Goal: Task Accomplishment & Management: Use online tool/utility

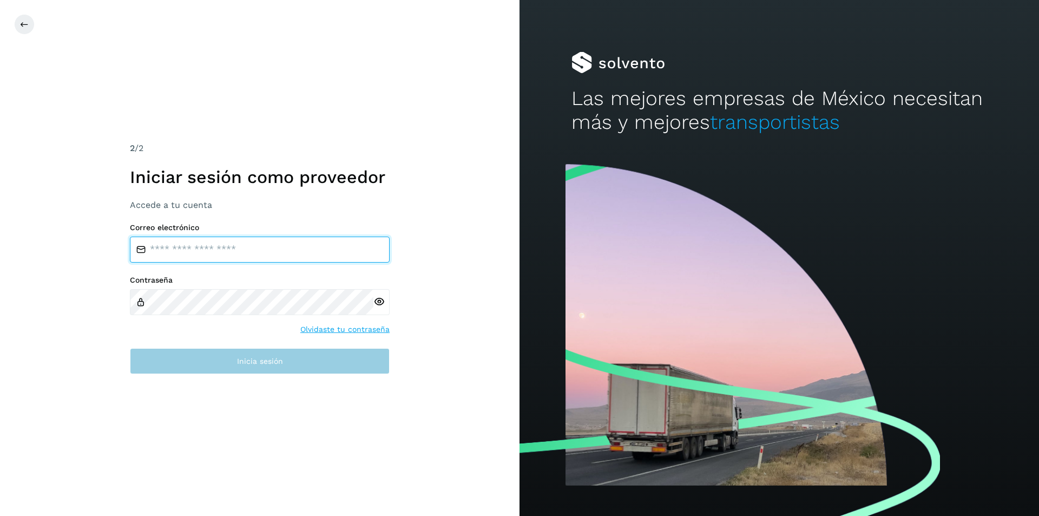
type input "**********"
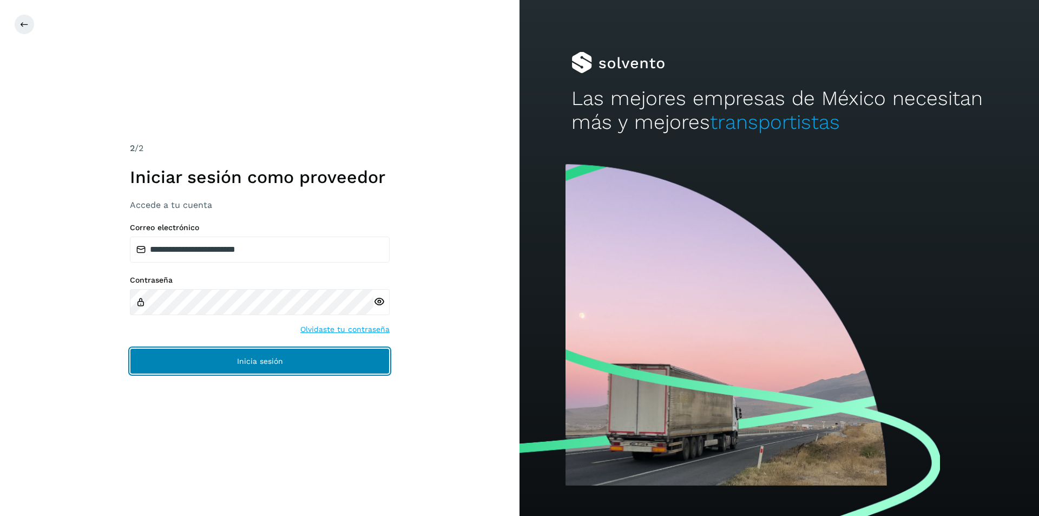
click at [208, 367] on button "Inicia sesión" at bounding box center [260, 361] width 260 height 26
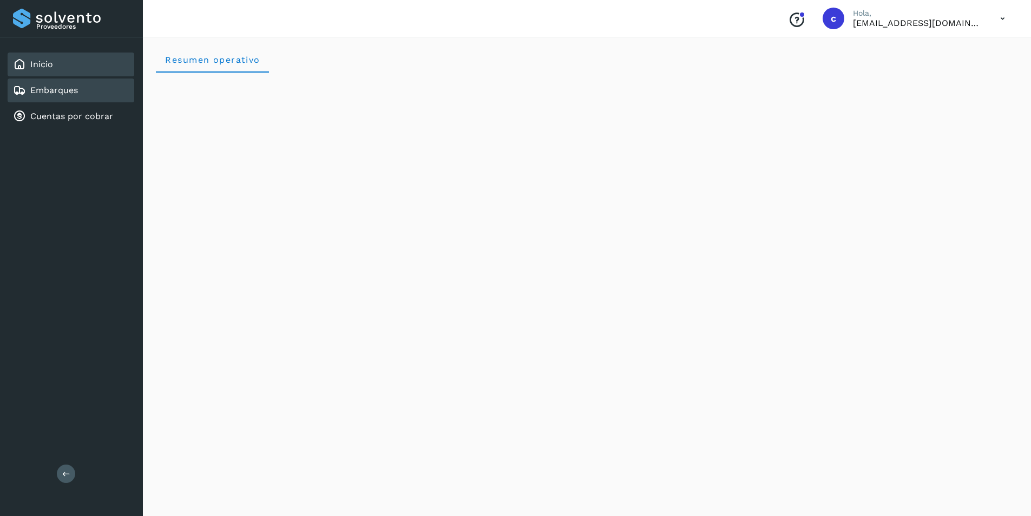
click at [55, 96] on div "Embarques" at bounding box center [45, 90] width 65 height 13
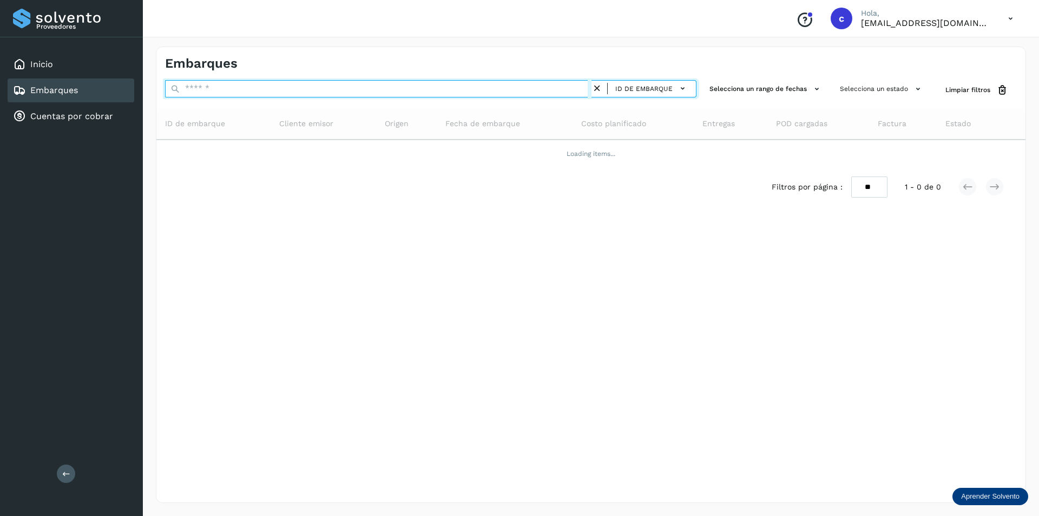
click at [337, 89] on input "text" at bounding box center [378, 88] width 427 height 17
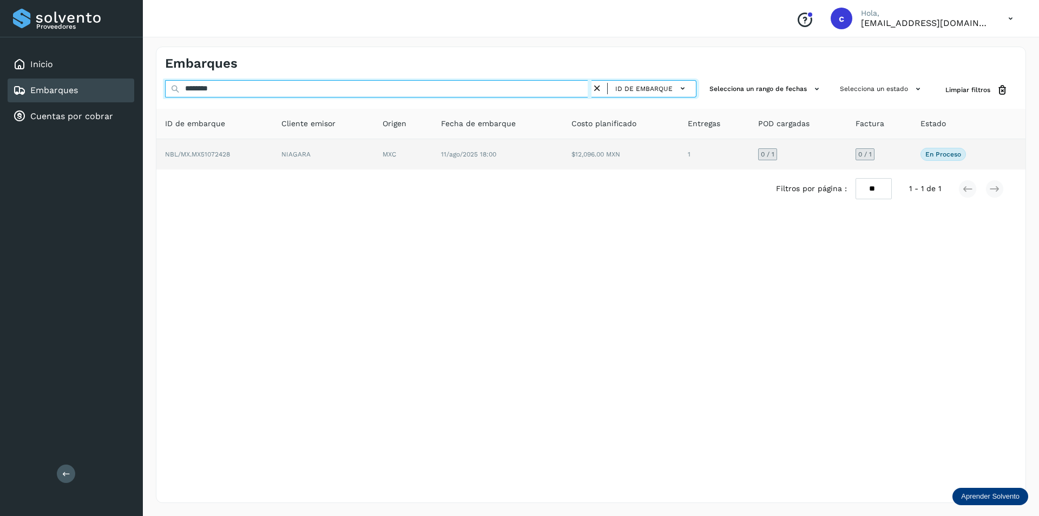
type input "********"
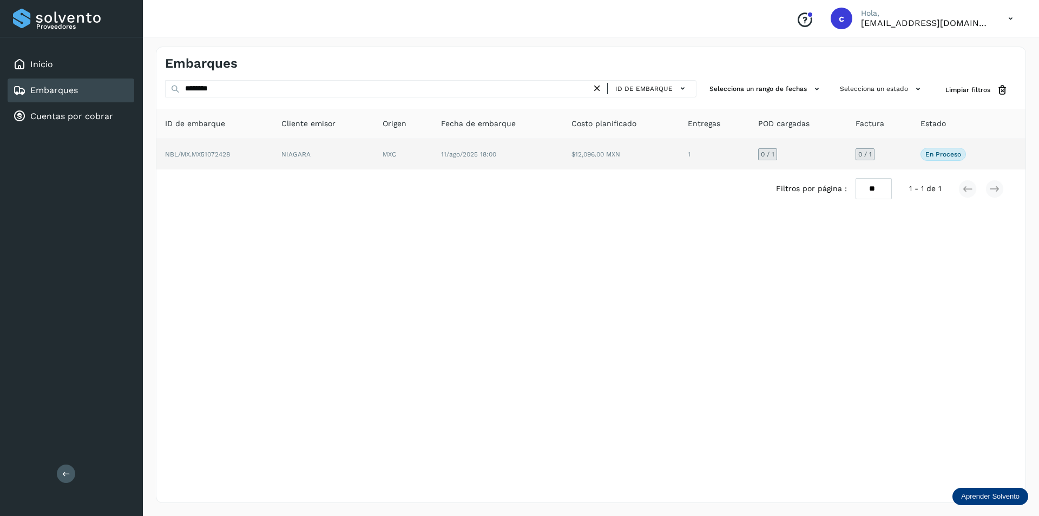
click at [374, 158] on td "NIAGARA" at bounding box center [403, 154] width 58 height 30
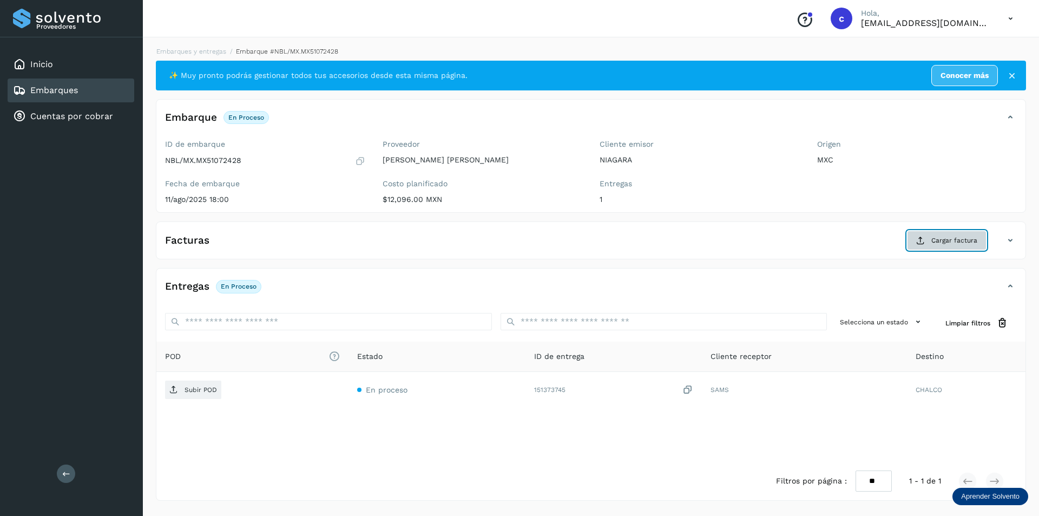
click at [956, 244] on span "Cargar factura" at bounding box center [955, 240] width 46 height 10
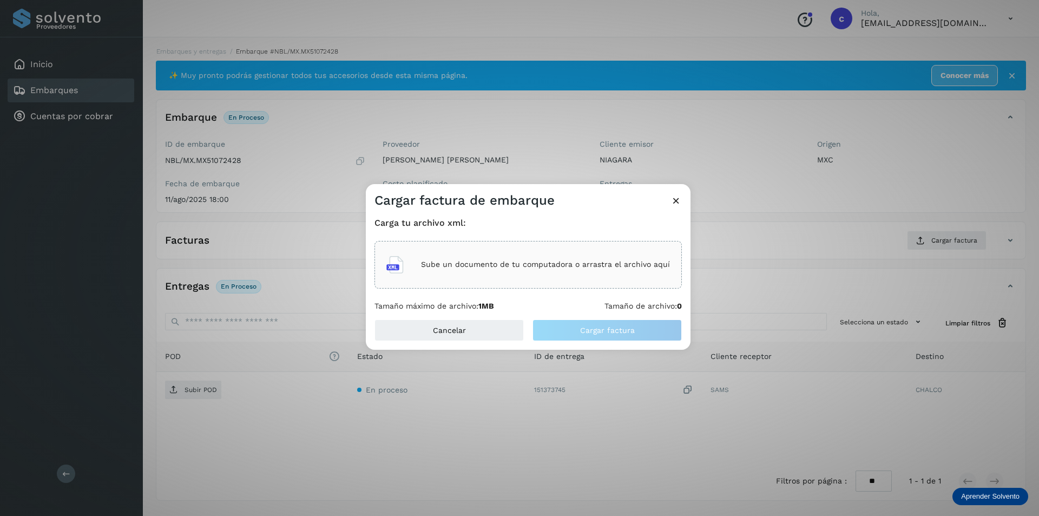
click at [548, 277] on div "Sube un documento de tu computadora o arrastra el archivo aquí" at bounding box center [528, 264] width 284 height 29
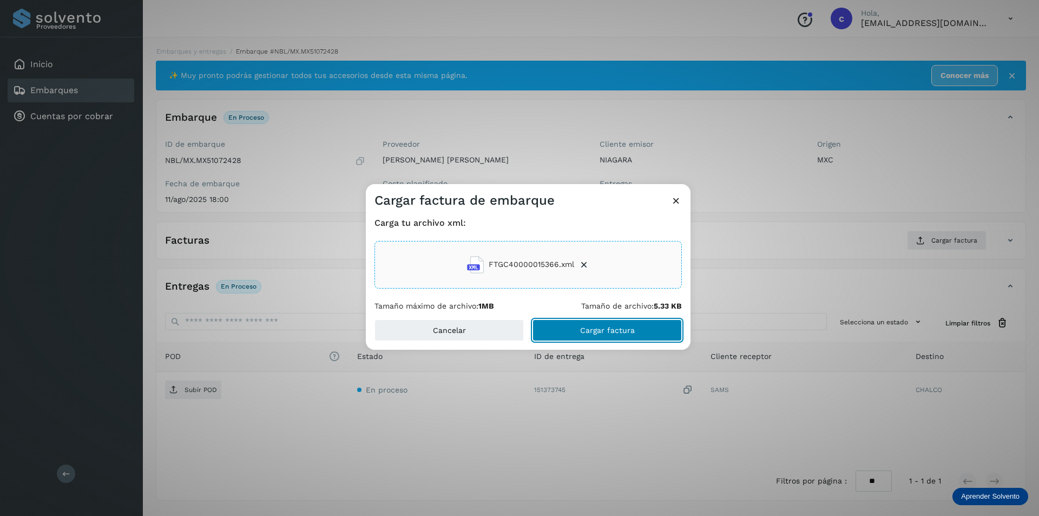
click at [587, 329] on span "Cargar factura" at bounding box center [607, 330] width 55 height 8
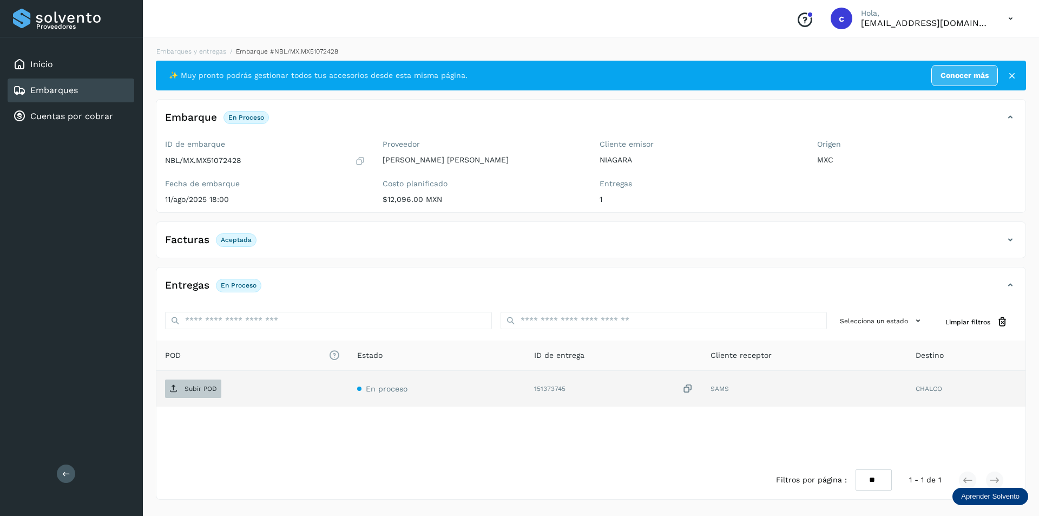
click at [185, 390] on p "Subir POD" at bounding box center [201, 389] width 32 height 8
click at [201, 385] on button "PDF" at bounding box center [192, 388] width 54 height 18
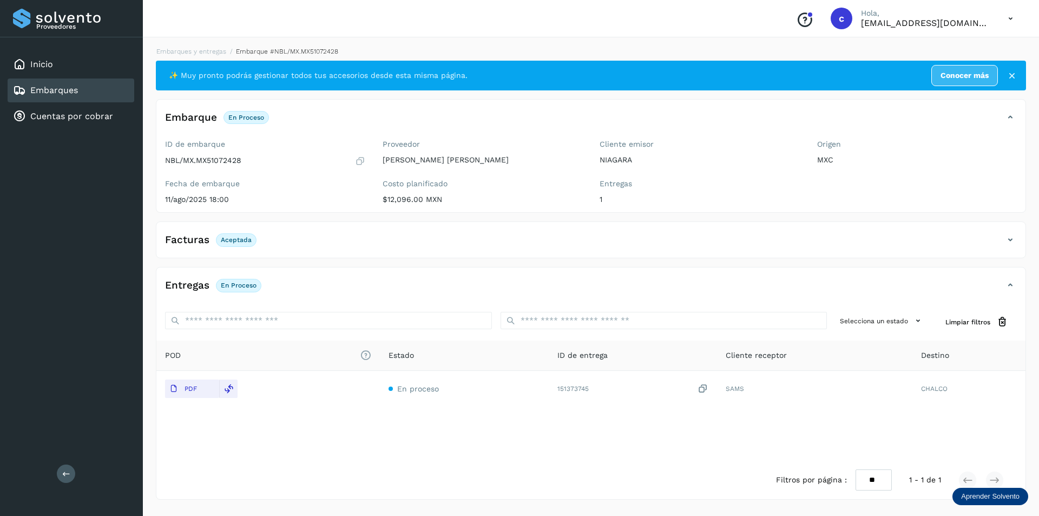
click at [64, 89] on link "Embarques" at bounding box center [54, 90] width 48 height 10
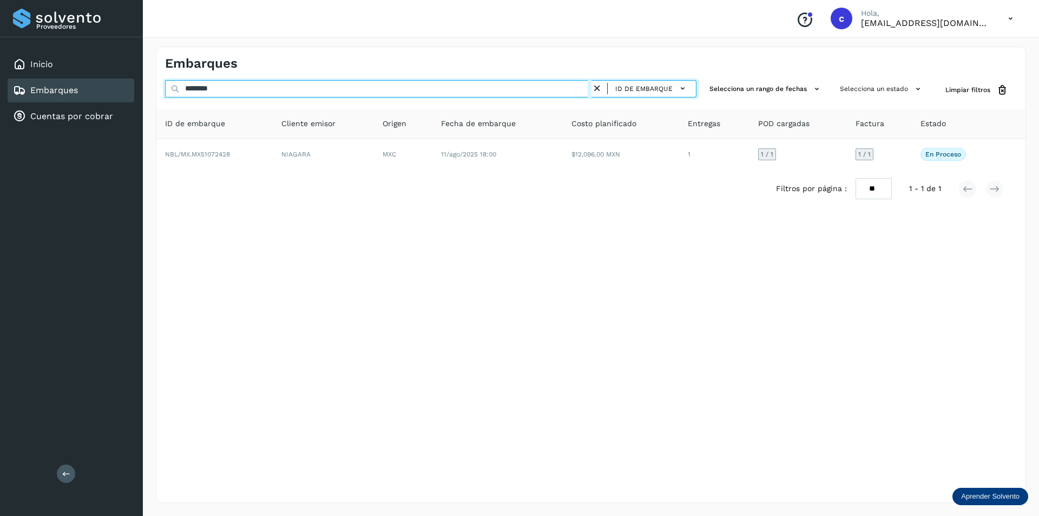
click at [422, 92] on input "********" at bounding box center [378, 88] width 427 height 17
type input "*"
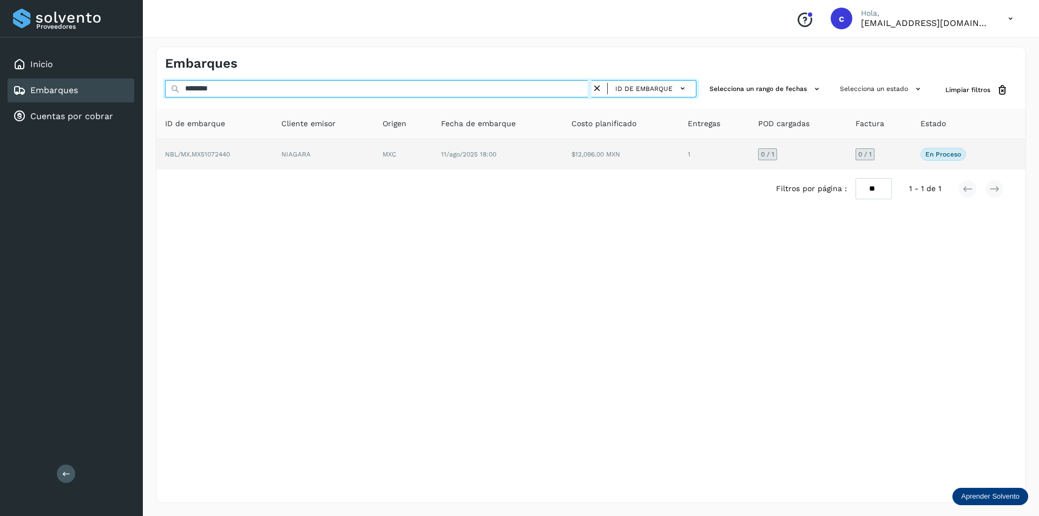
type input "********"
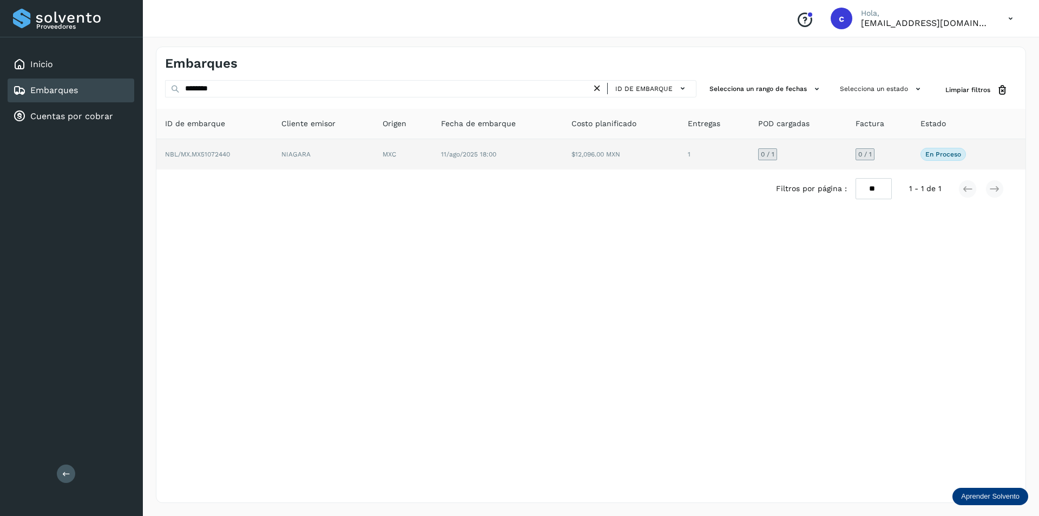
click at [374, 167] on td "NIAGARA" at bounding box center [403, 154] width 58 height 30
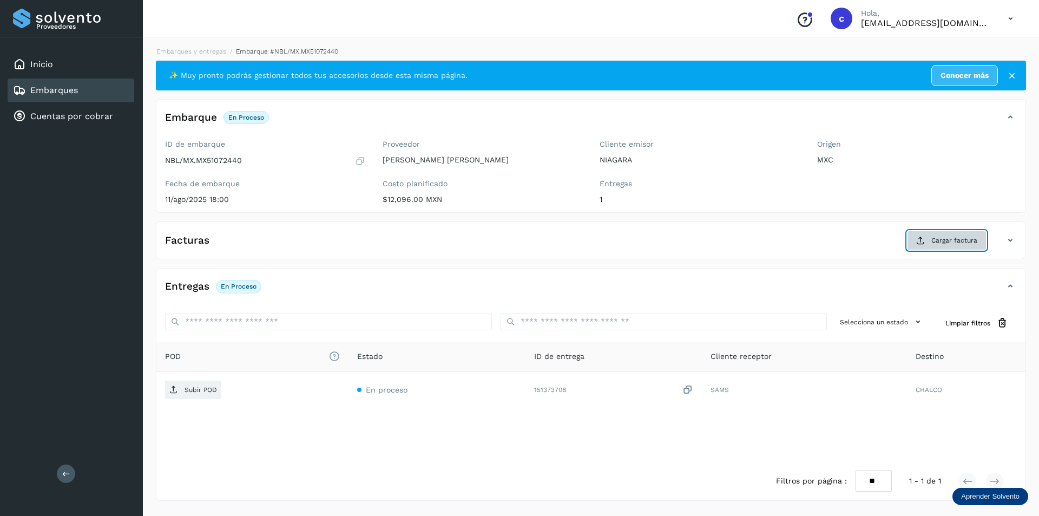
click at [915, 234] on button "Cargar factura" at bounding box center [947, 240] width 80 height 19
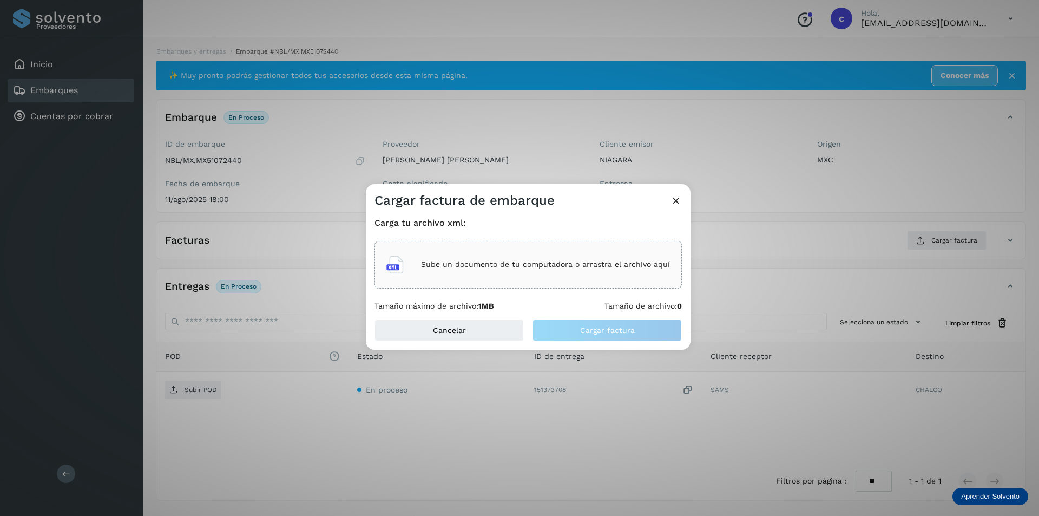
click at [573, 268] on p "Sube un documento de tu computadora o arrastra el archivo aquí" at bounding box center [545, 264] width 249 height 9
click at [522, 247] on div "Sube un documento de tu computadora o arrastra el archivo aquí" at bounding box center [528, 265] width 307 height 48
click at [676, 198] on icon at bounding box center [676, 200] width 11 height 11
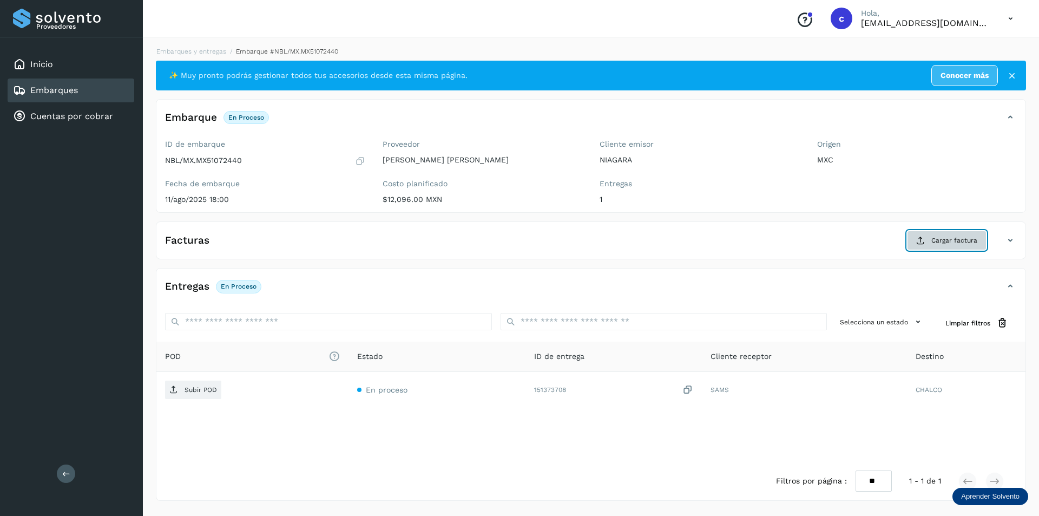
click at [917, 241] on icon at bounding box center [920, 240] width 9 height 9
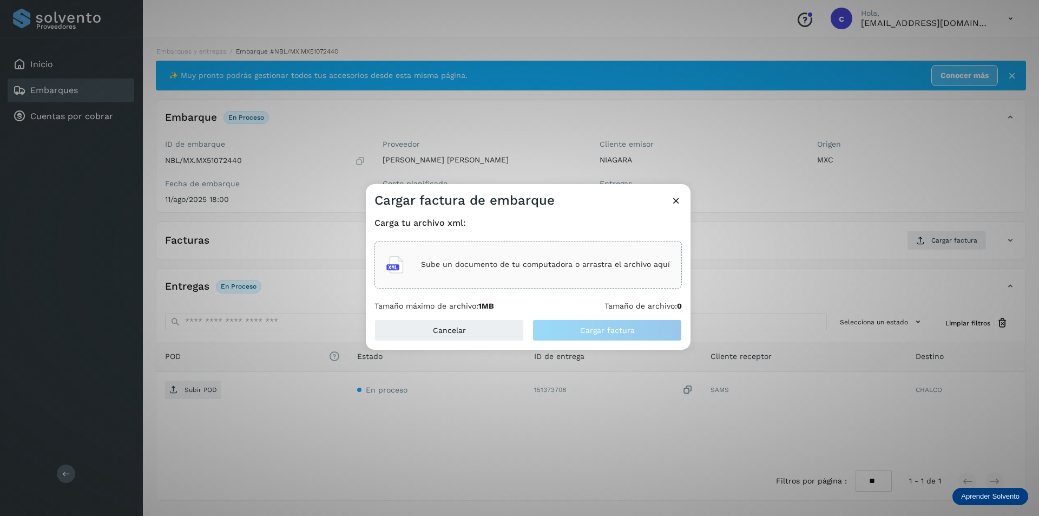
click at [487, 265] on p "Sube un documento de tu computadora o arrastra el archivo aquí" at bounding box center [545, 264] width 249 height 9
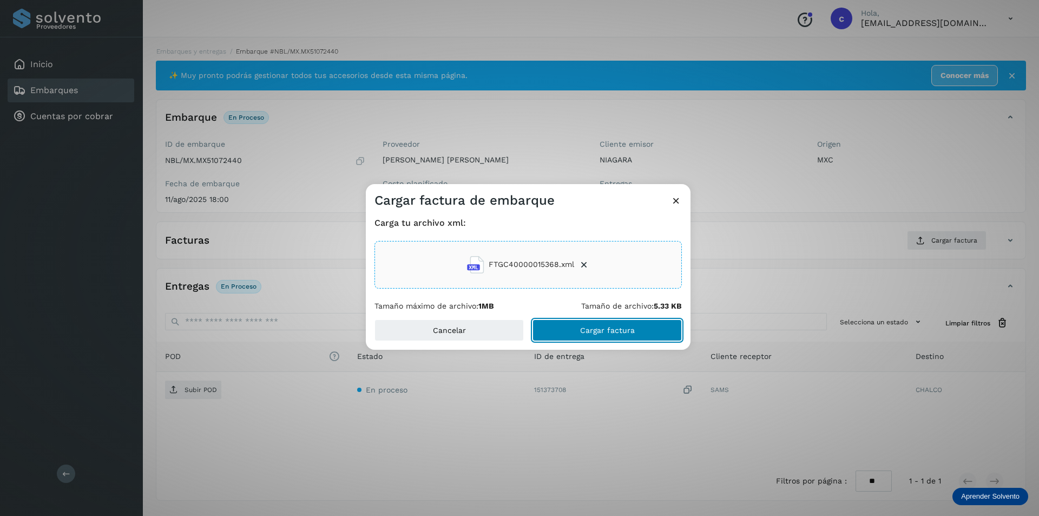
click at [606, 335] on button "Cargar factura" at bounding box center [607, 330] width 149 height 22
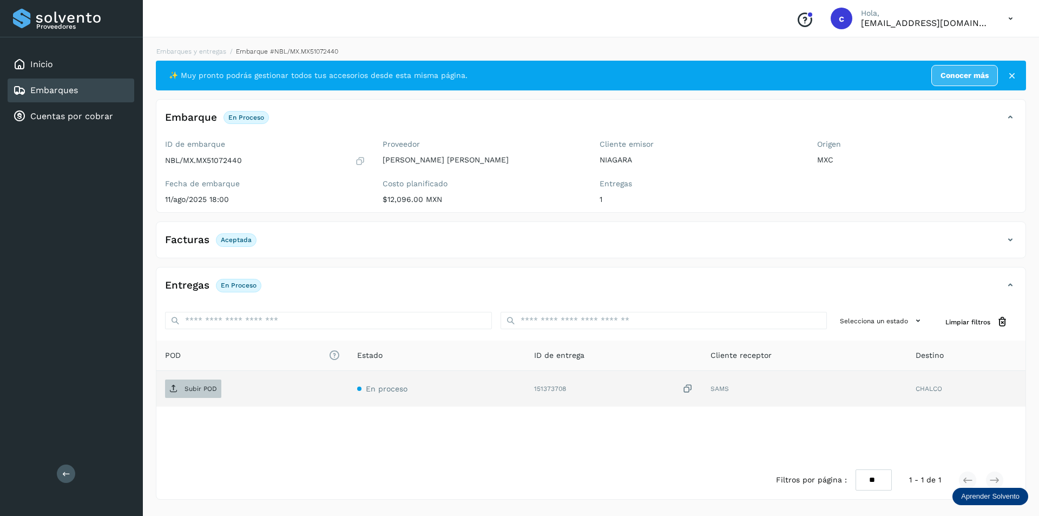
click at [190, 387] on p "Subir POD" at bounding box center [201, 389] width 32 height 8
click at [197, 381] on span "PDF" at bounding box center [183, 388] width 36 height 17
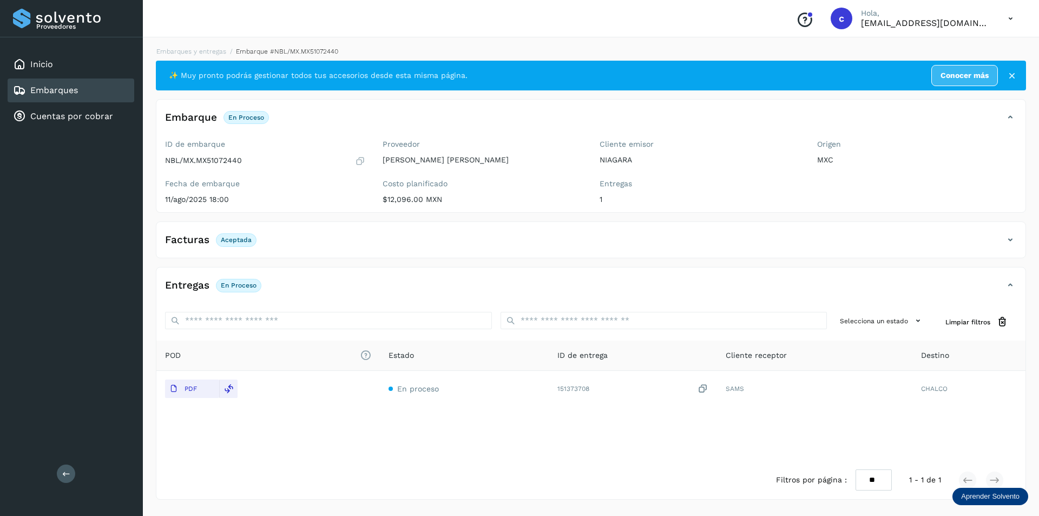
click at [97, 96] on div "Embarques" at bounding box center [71, 90] width 127 height 24
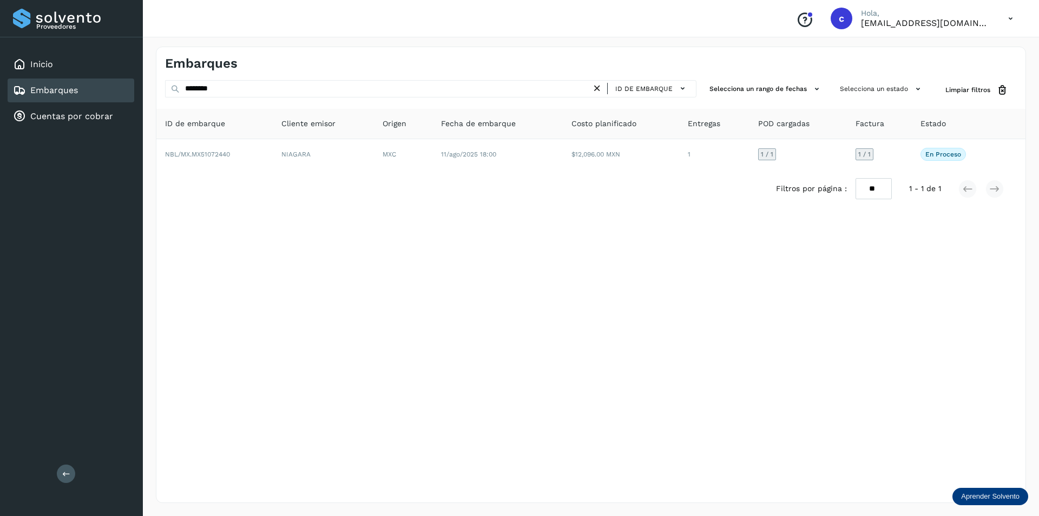
click at [601, 89] on icon at bounding box center [597, 88] width 11 height 11
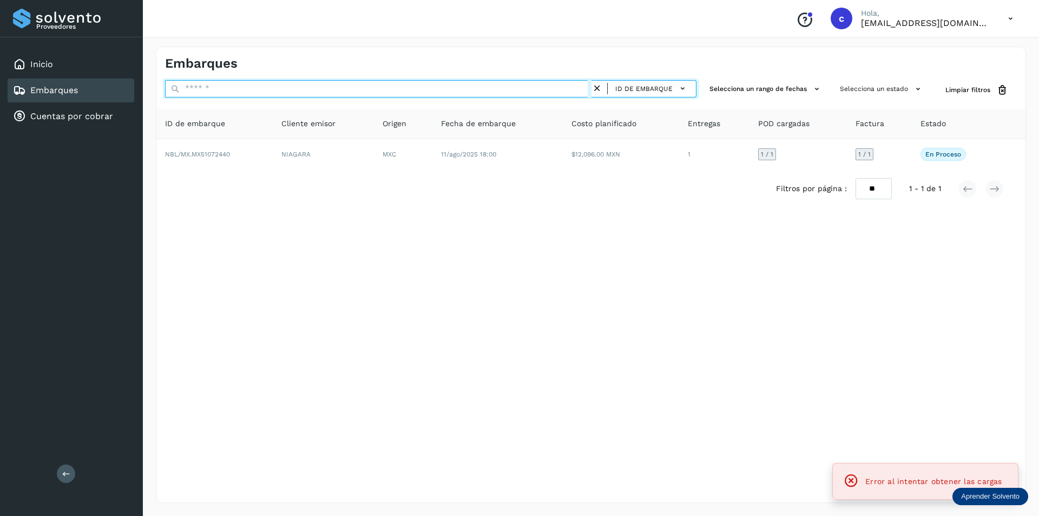
click at [526, 91] on input "text" at bounding box center [378, 88] width 427 height 17
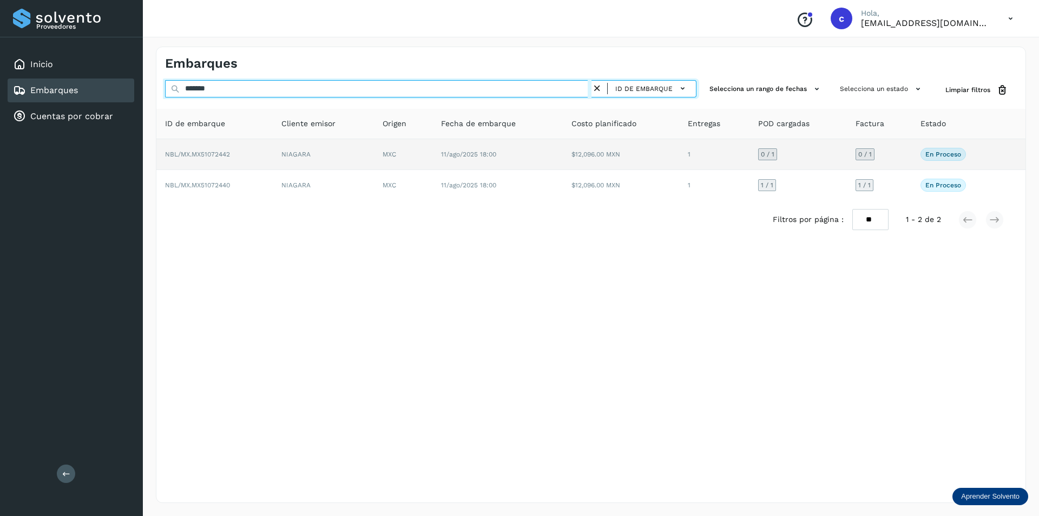
type input "*******"
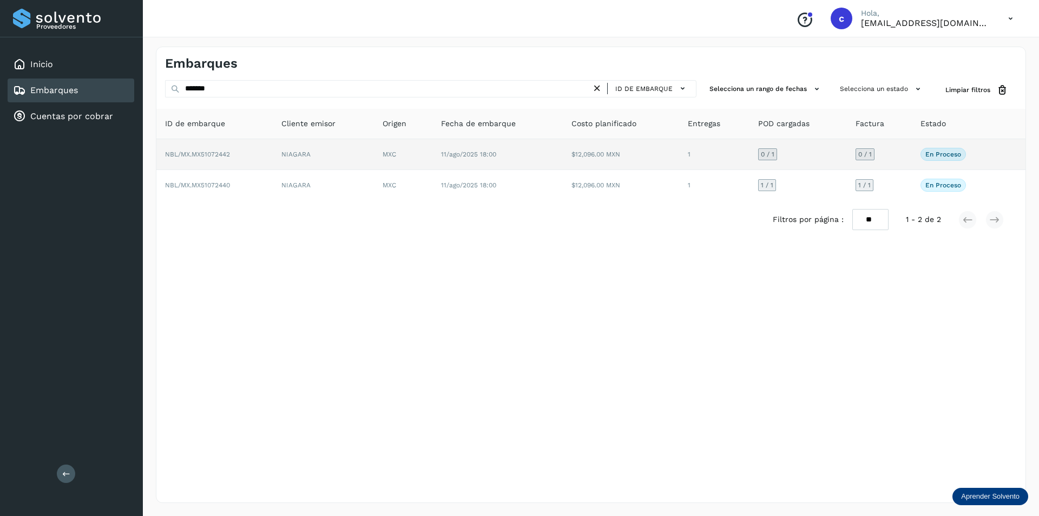
click at [522, 152] on td "11/ago/2025 18:00" at bounding box center [497, 154] width 130 height 31
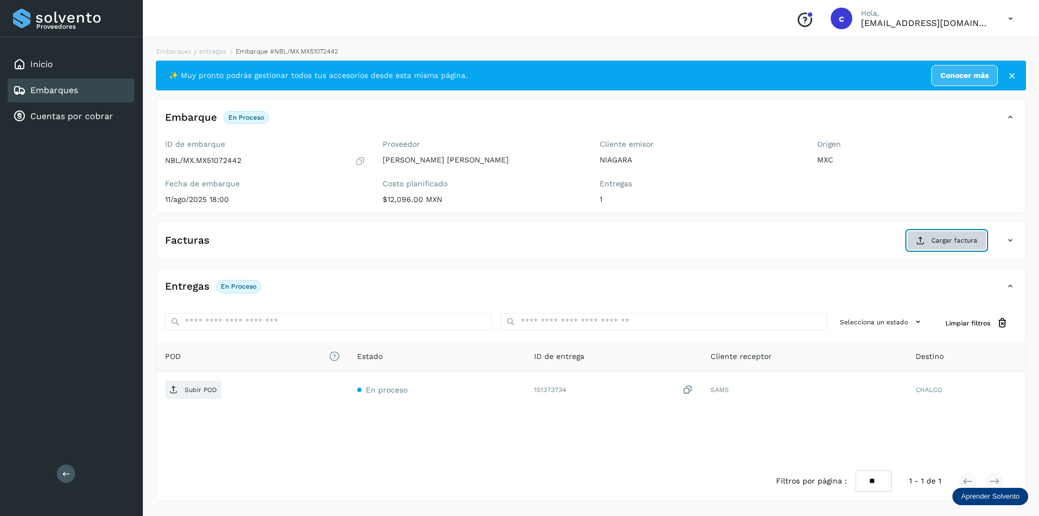
click at [954, 242] on span "Cargar factura" at bounding box center [955, 240] width 46 height 10
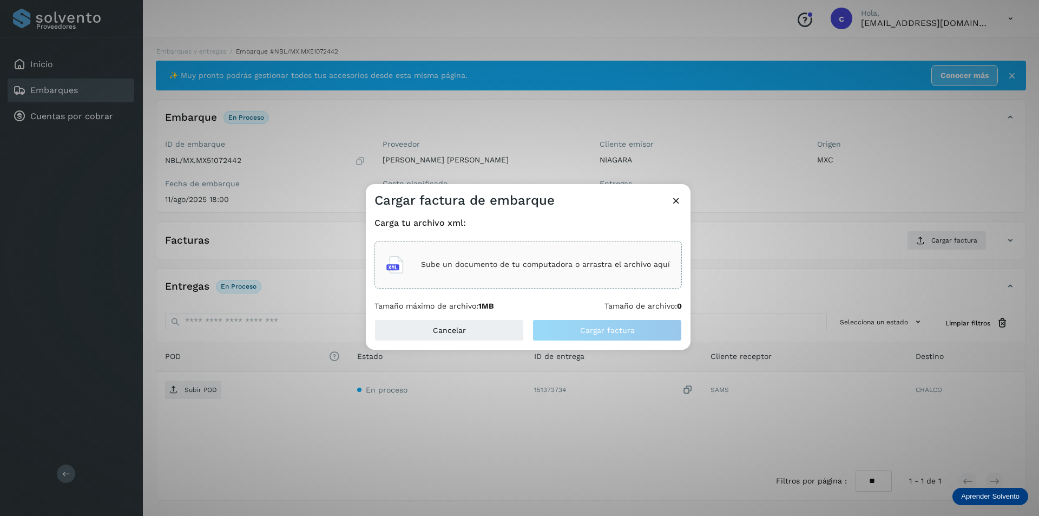
click at [520, 258] on div "Sube un documento de tu computadora o arrastra el archivo aquí" at bounding box center [528, 264] width 284 height 29
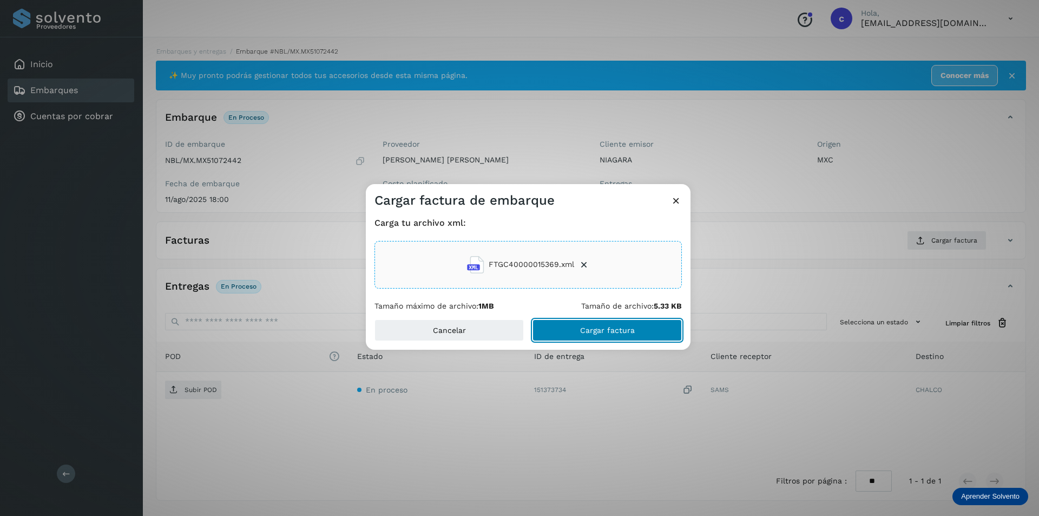
click at [605, 320] on button "Cargar factura" at bounding box center [607, 330] width 149 height 22
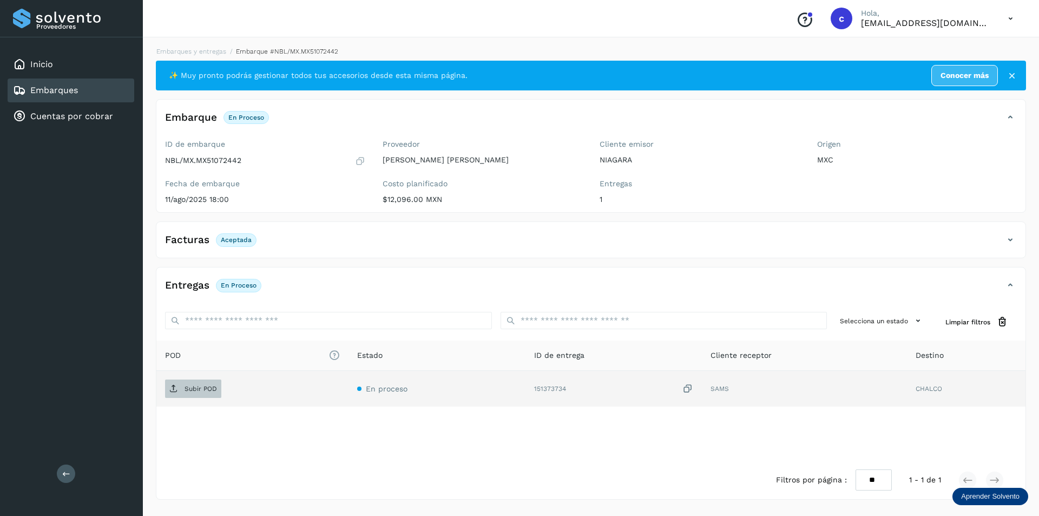
click at [193, 386] on p "Subir POD" at bounding box center [201, 389] width 32 height 8
click at [187, 386] on p "PDF" at bounding box center [191, 389] width 12 height 8
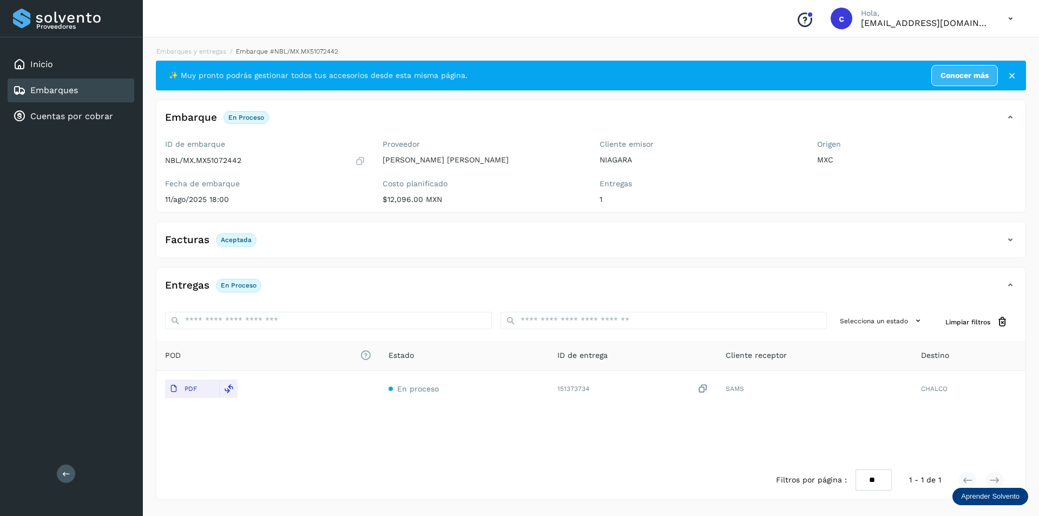
click at [116, 94] on div "Embarques" at bounding box center [71, 90] width 127 height 24
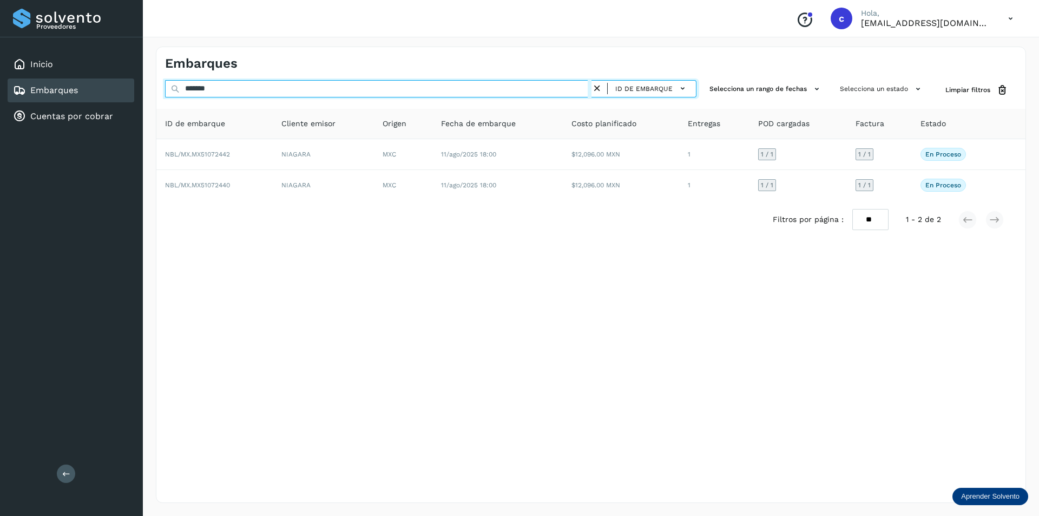
click at [517, 92] on input "*******" at bounding box center [378, 88] width 427 height 17
type input "*"
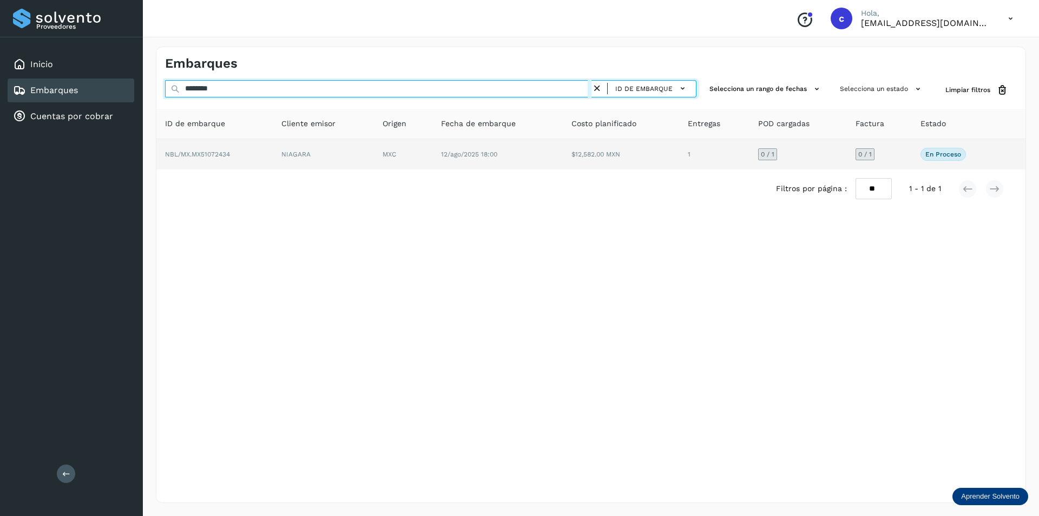
type input "********"
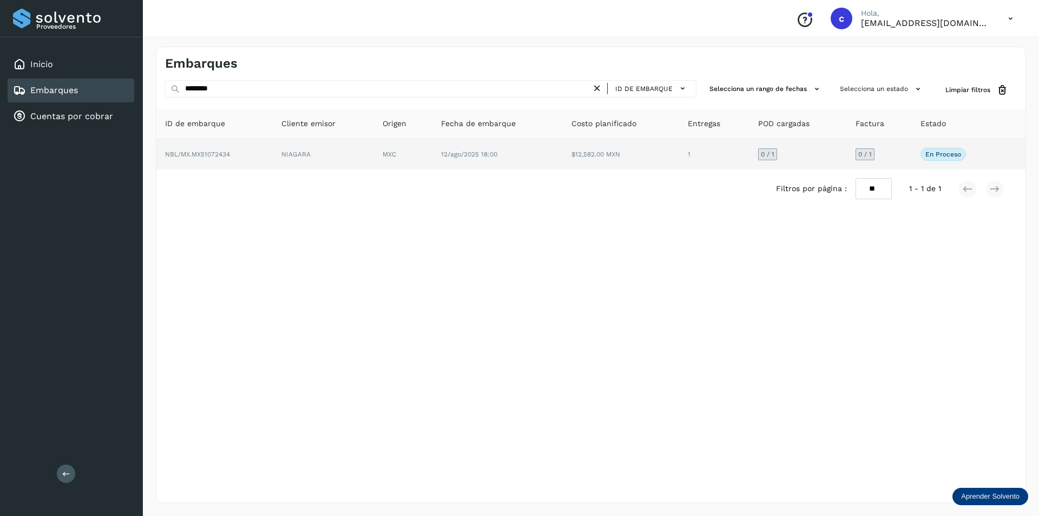
click at [432, 147] on td "MXC" at bounding box center [497, 154] width 130 height 30
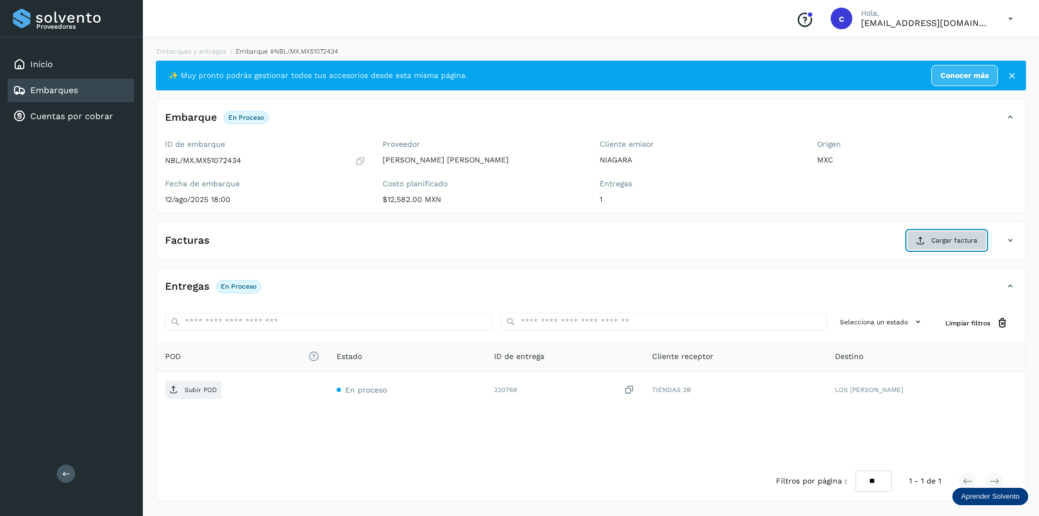
click at [928, 244] on button "Cargar factura" at bounding box center [947, 240] width 80 height 19
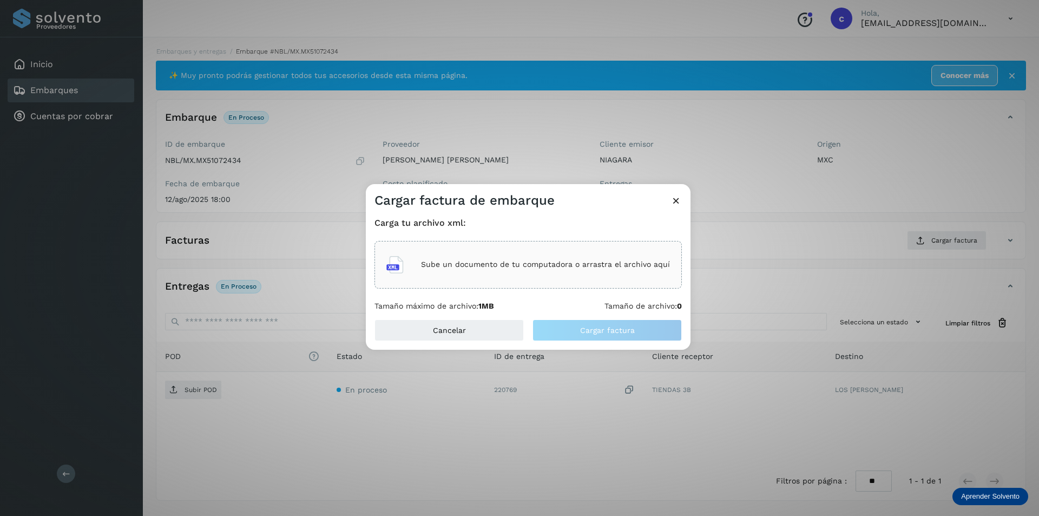
click at [639, 273] on div "Sube un documento de tu computadora o arrastra el archivo aquí" at bounding box center [528, 264] width 284 height 29
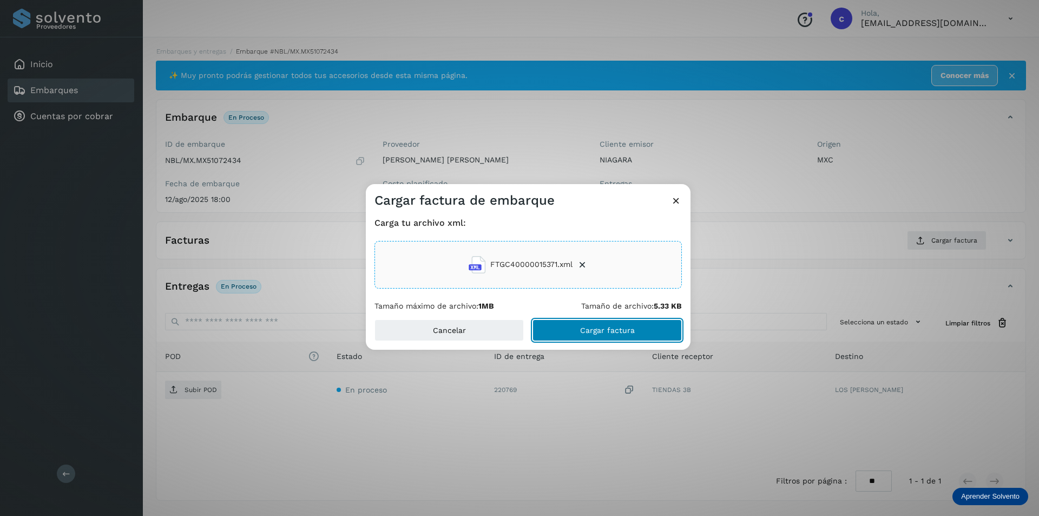
click at [606, 335] on button "Cargar factura" at bounding box center [607, 330] width 149 height 22
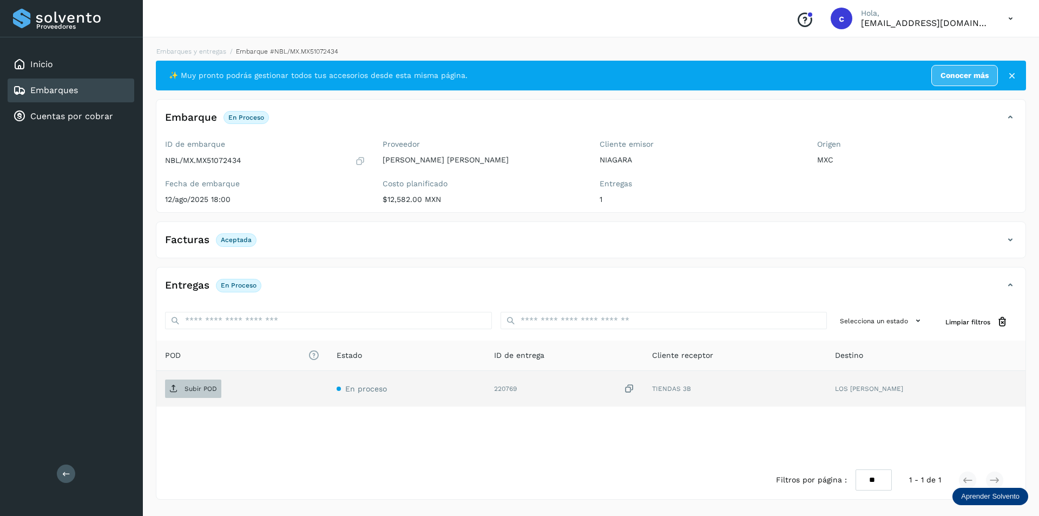
click at [200, 383] on span "Subir POD" at bounding box center [193, 388] width 56 height 17
click at [200, 391] on span "PDF" at bounding box center [183, 388] width 36 height 17
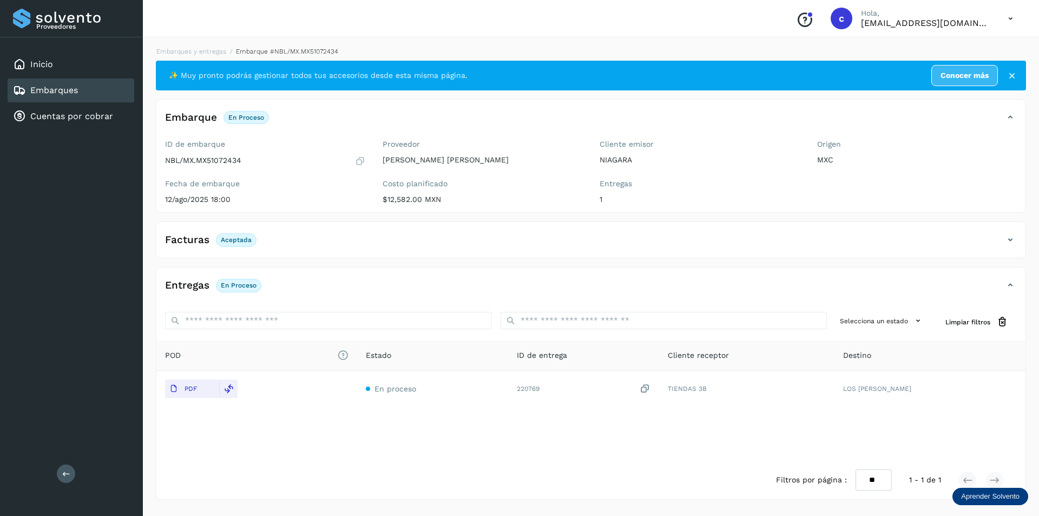
click at [64, 93] on link "Embarques" at bounding box center [54, 90] width 48 height 10
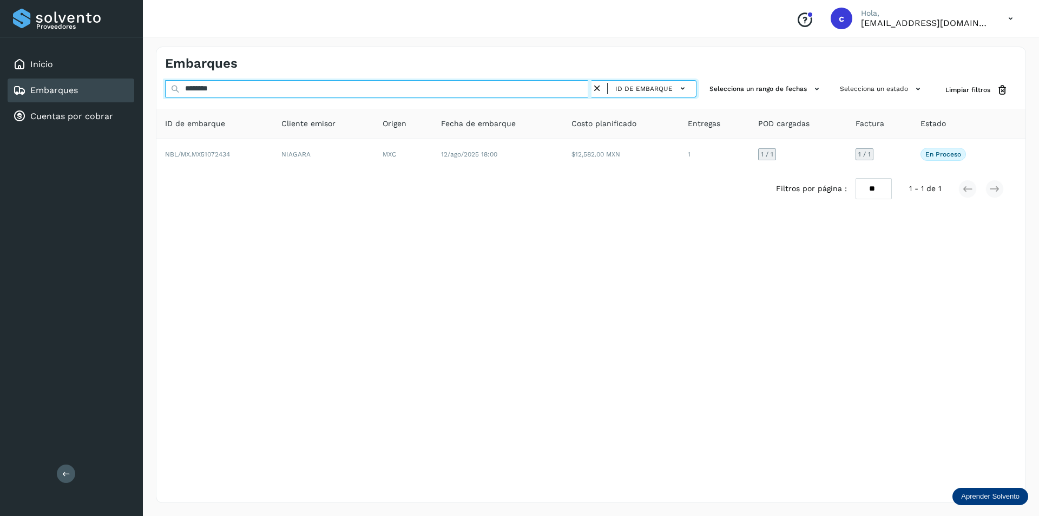
click at [287, 89] on input "********" at bounding box center [378, 88] width 427 height 17
type input "*"
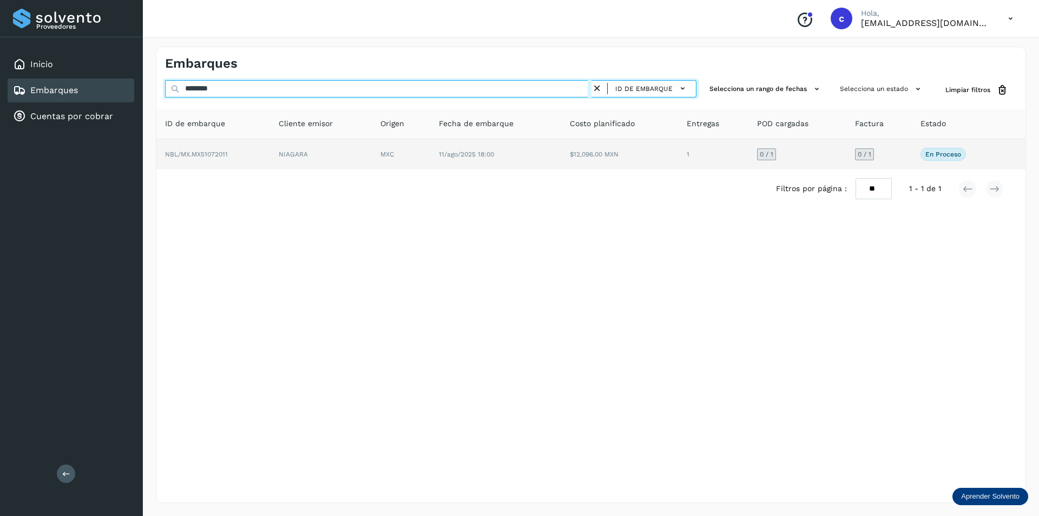
type input "********"
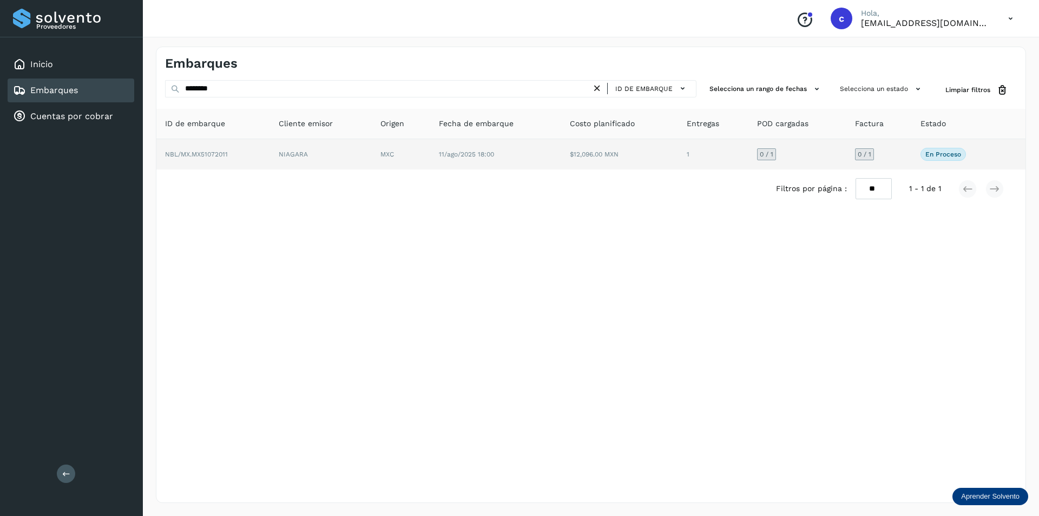
click at [270, 150] on td "NBL/MX.MX51072011" at bounding box center [321, 154] width 102 height 30
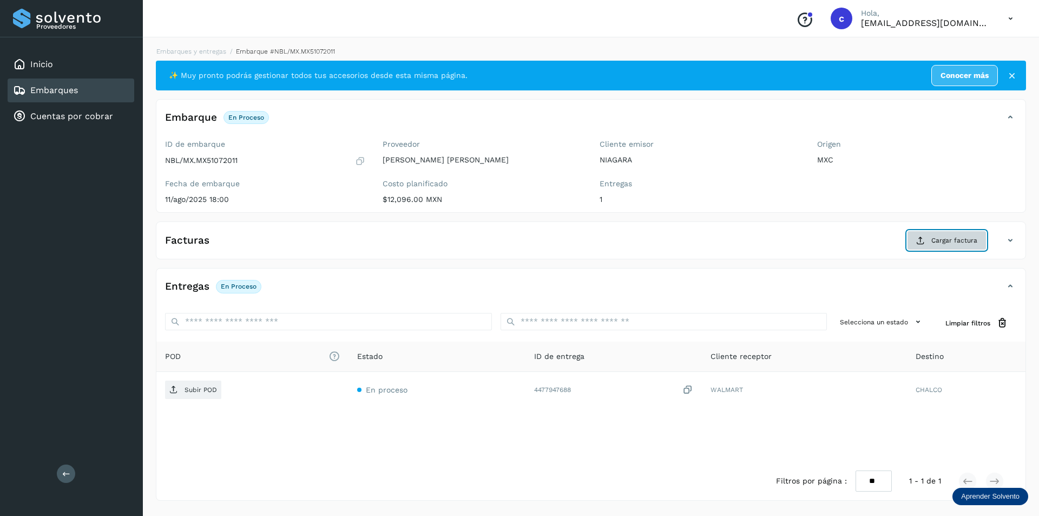
click at [948, 234] on button "Cargar factura" at bounding box center [947, 240] width 80 height 19
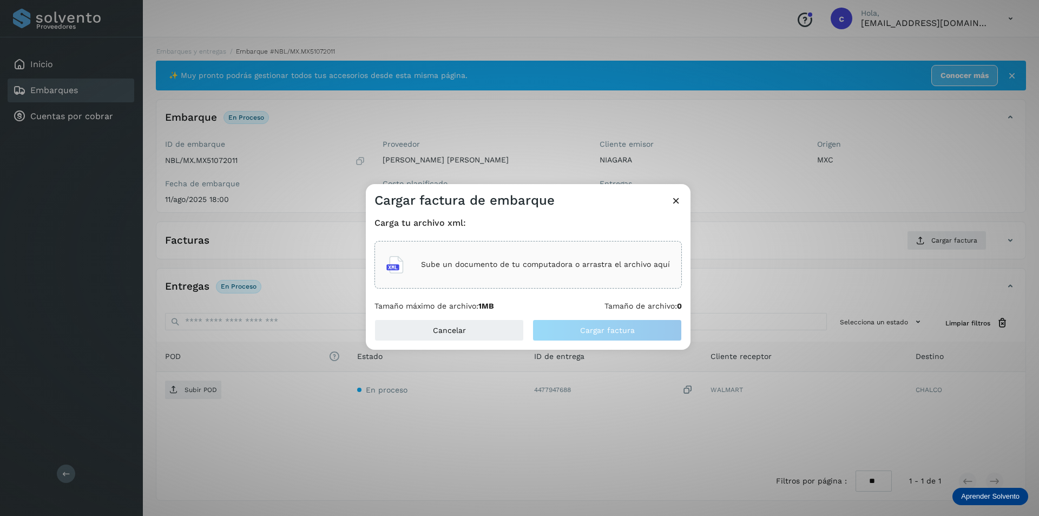
click at [558, 266] on p "Sube un documento de tu computadora o arrastra el archivo aquí" at bounding box center [545, 264] width 249 height 9
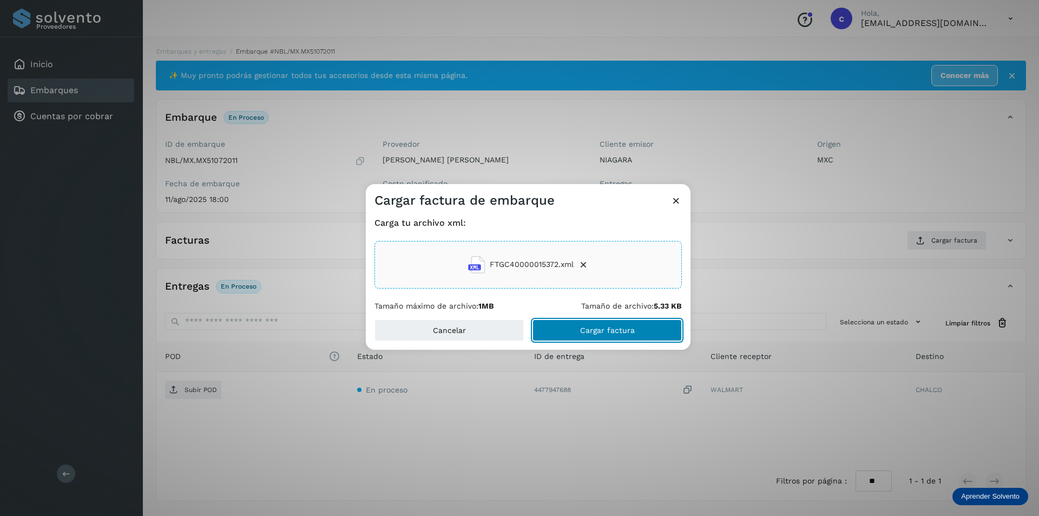
click at [614, 329] on span "Cargar factura" at bounding box center [607, 330] width 55 height 8
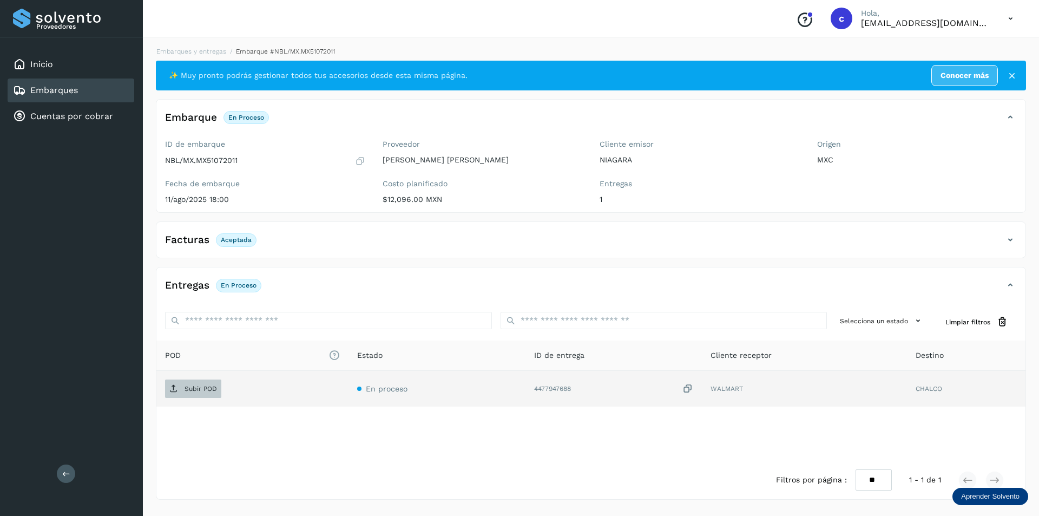
click at [195, 381] on span "Subir POD" at bounding box center [193, 388] width 56 height 17
click at [171, 386] on icon at bounding box center [173, 388] width 9 height 9
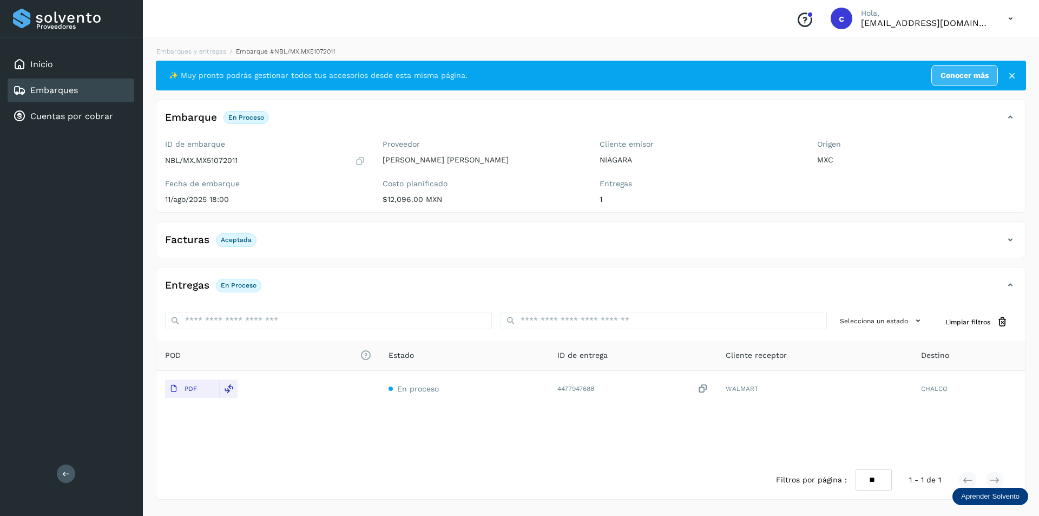
click at [93, 90] on div "Embarques" at bounding box center [71, 90] width 127 height 24
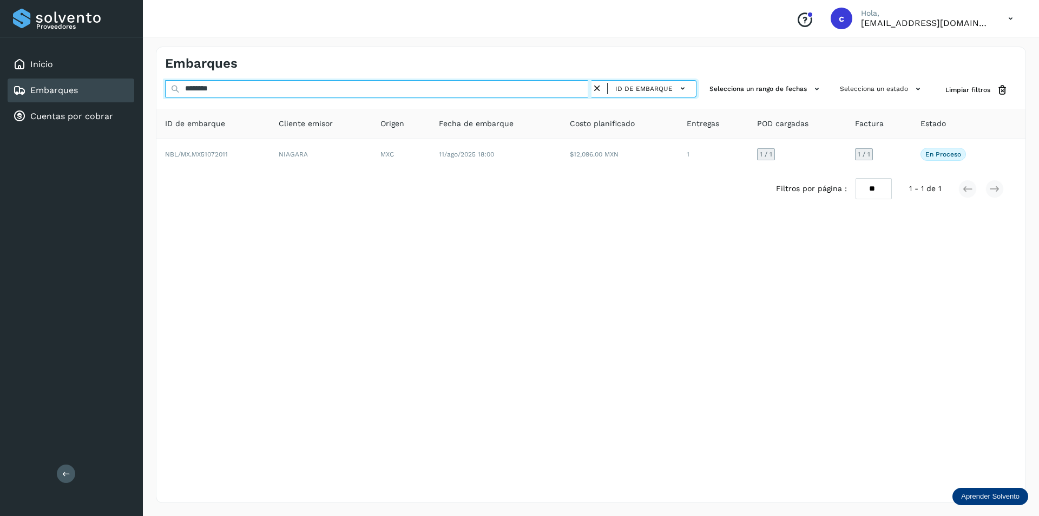
click at [393, 88] on input "********" at bounding box center [378, 88] width 427 height 17
type input "*"
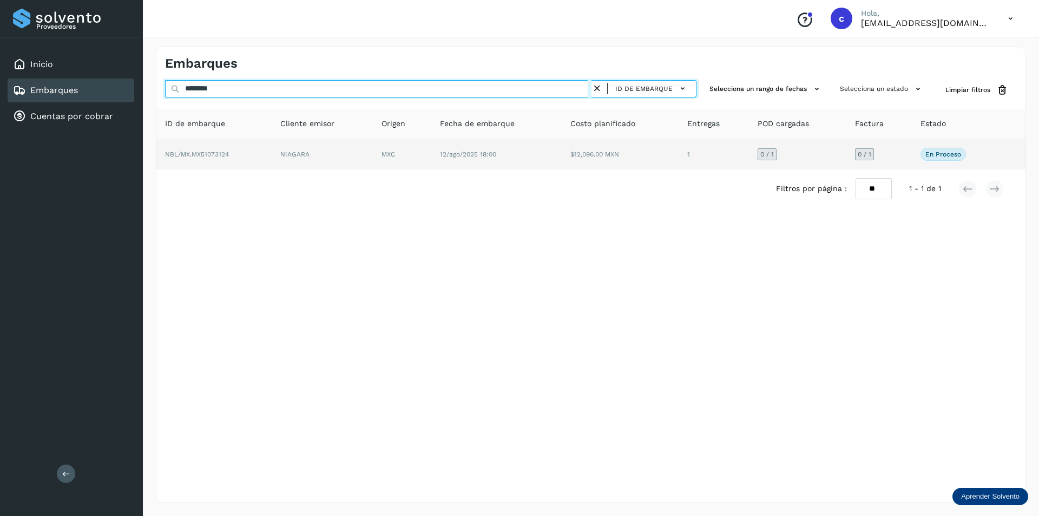
type input "********"
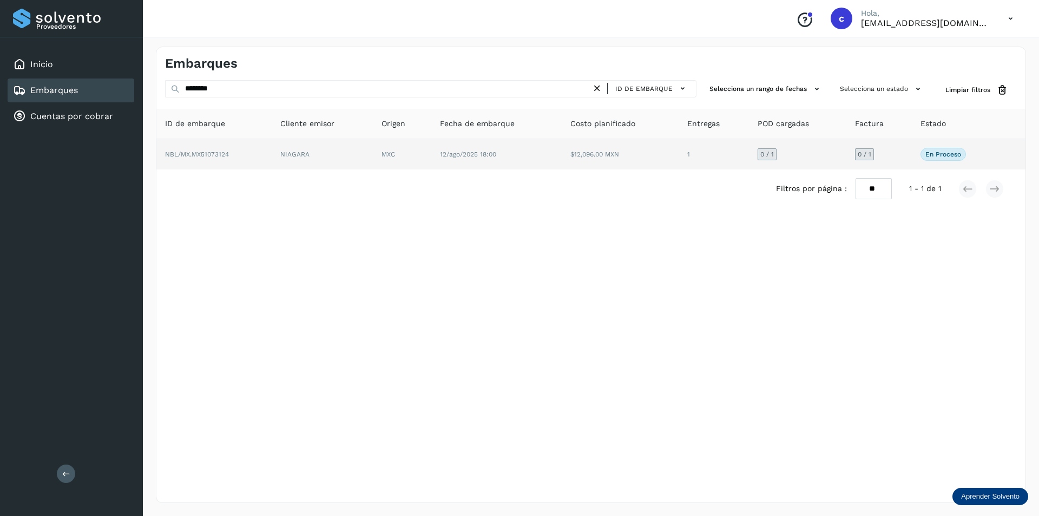
click at [373, 159] on td "NIAGARA" at bounding box center [402, 154] width 58 height 30
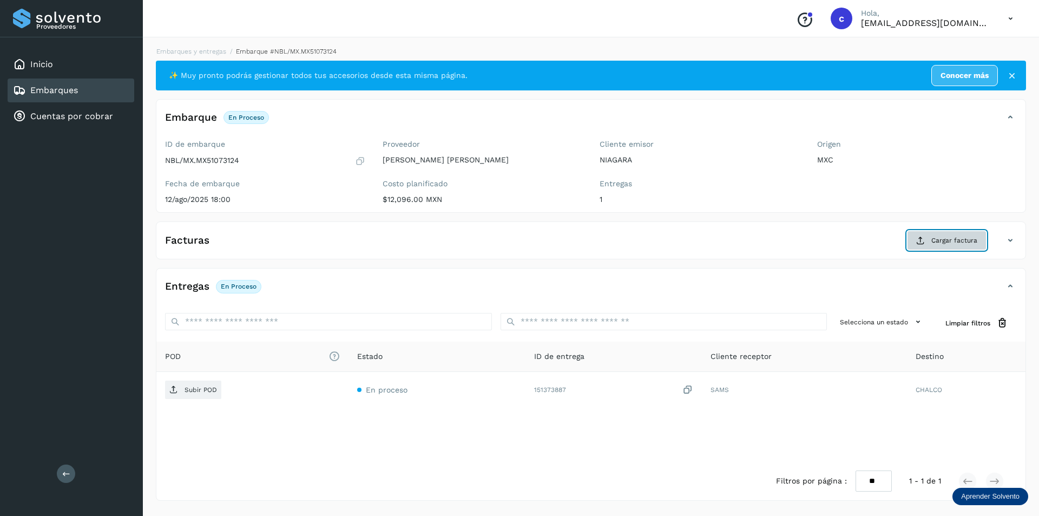
click at [950, 246] on button "Cargar factura" at bounding box center [947, 240] width 80 height 19
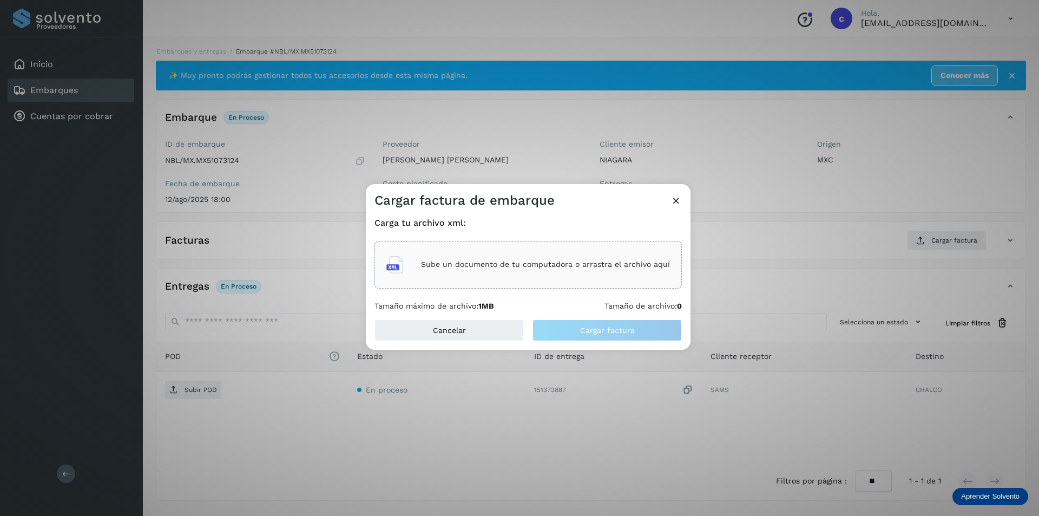
click at [553, 263] on p "Sube un documento de tu computadora o arrastra el archivo aquí" at bounding box center [545, 264] width 249 height 9
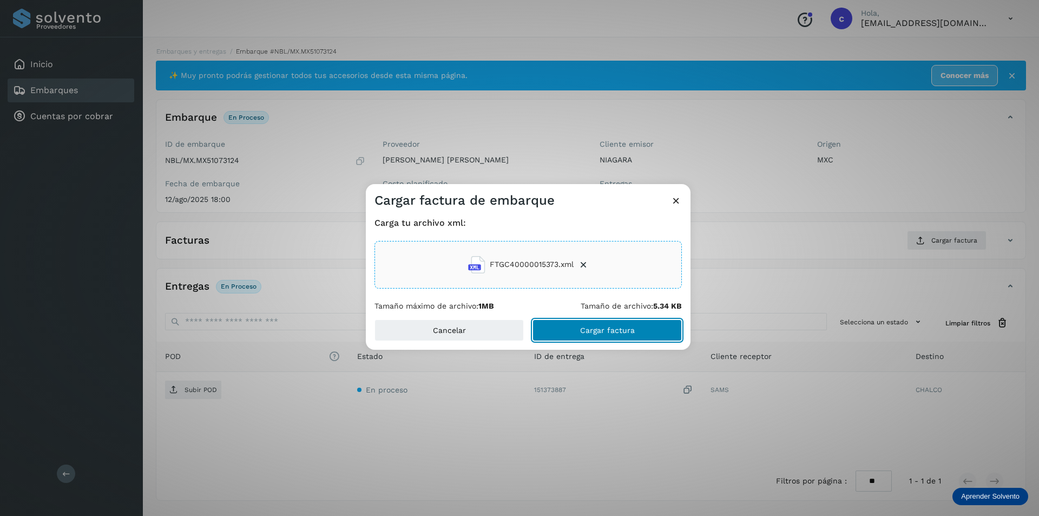
click at [597, 336] on button "Cargar factura" at bounding box center [607, 330] width 149 height 22
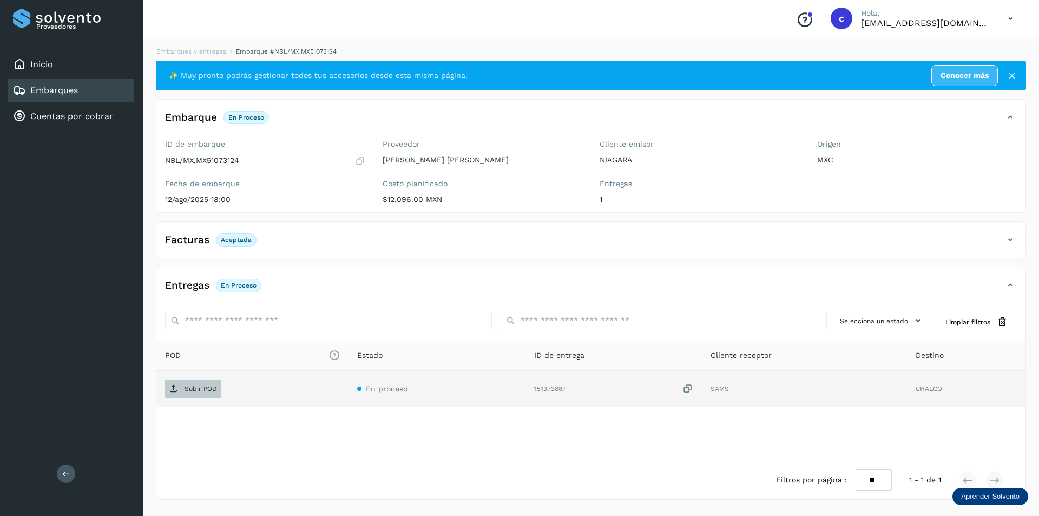
click at [201, 388] on p "Subir POD" at bounding box center [201, 389] width 32 height 8
click at [200, 387] on span "PDF" at bounding box center [183, 388] width 36 height 17
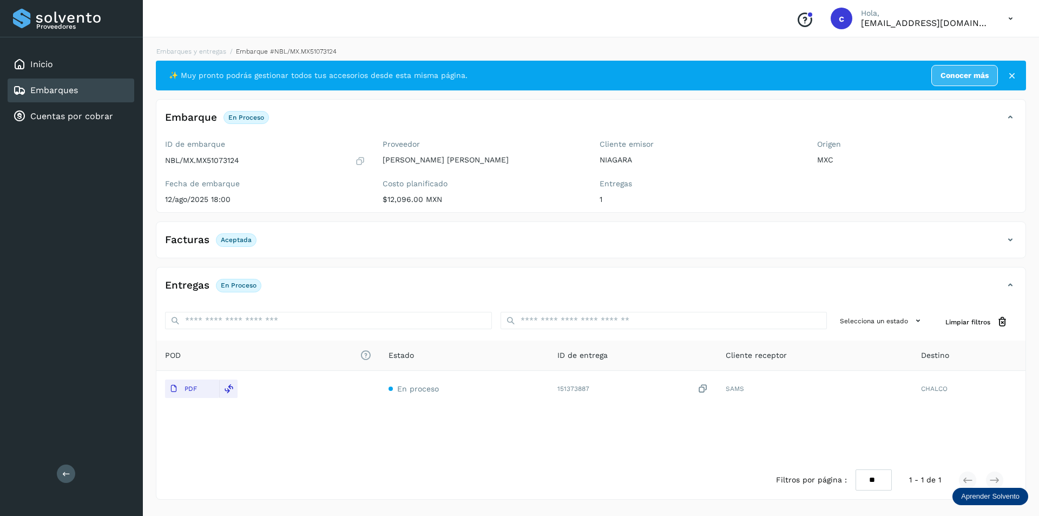
click at [90, 95] on div "Embarques" at bounding box center [71, 90] width 127 height 24
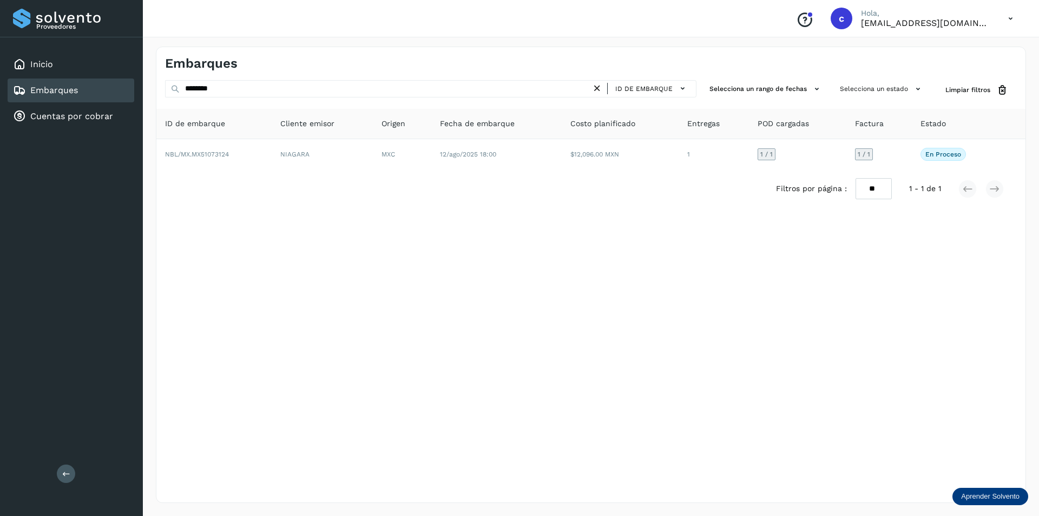
click at [600, 89] on icon at bounding box center [597, 88] width 11 height 11
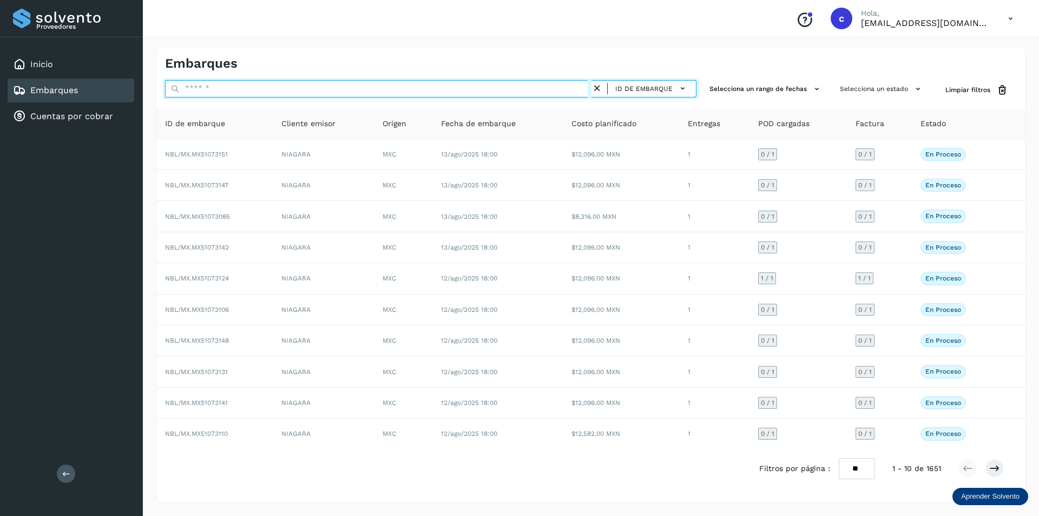
click at [394, 94] on input "text" at bounding box center [378, 88] width 427 height 17
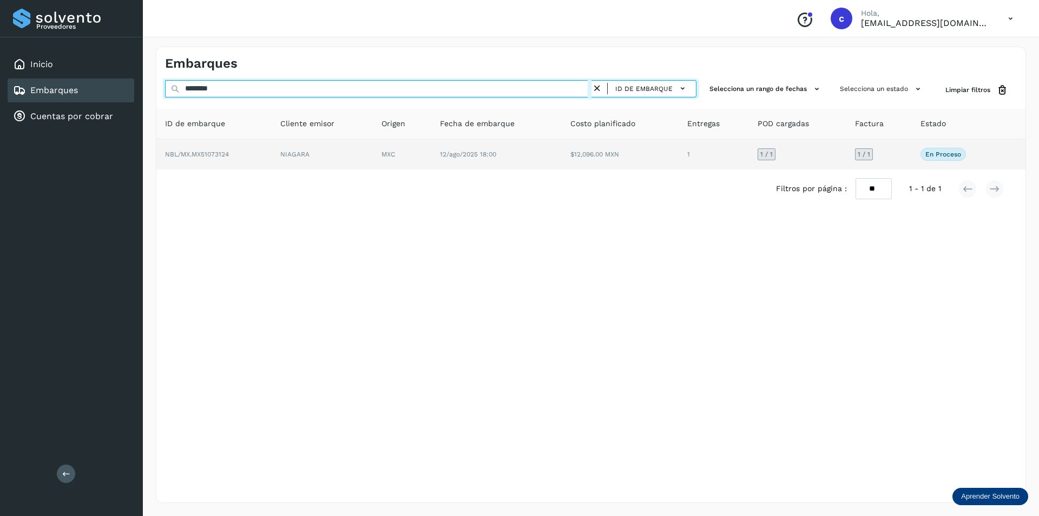
type input "********"
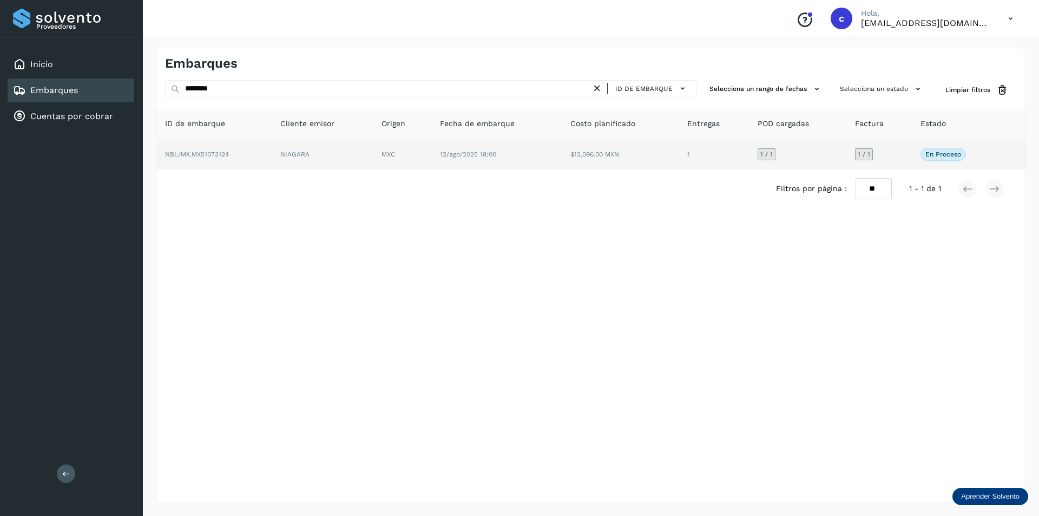
click at [431, 150] on td "MXC" at bounding box center [496, 154] width 130 height 30
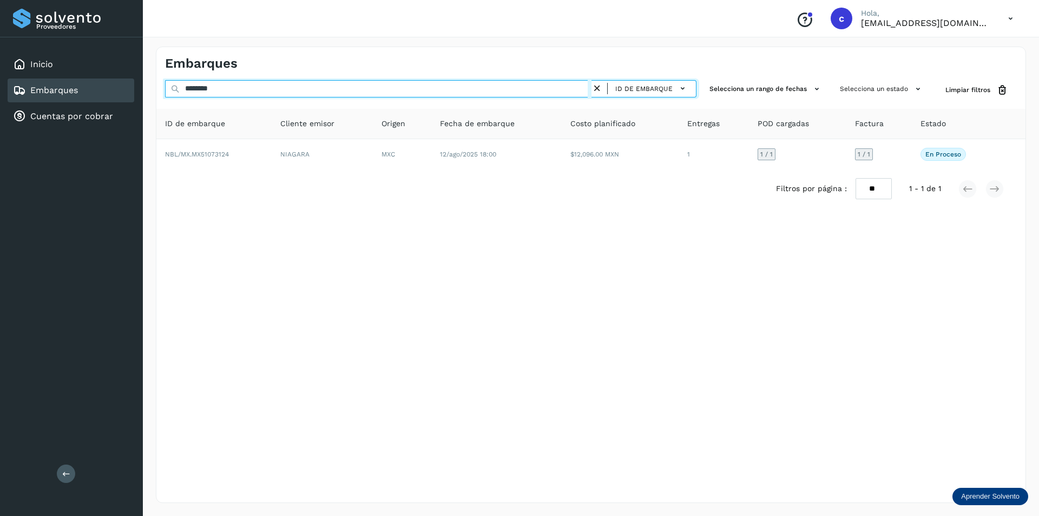
click at [331, 80] on input "********" at bounding box center [378, 88] width 427 height 17
type input "*"
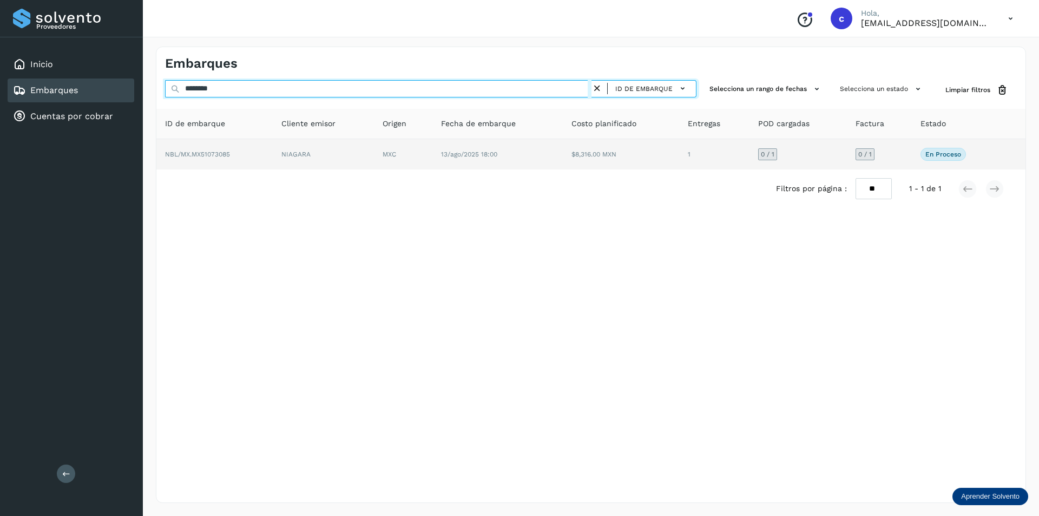
type input "********"
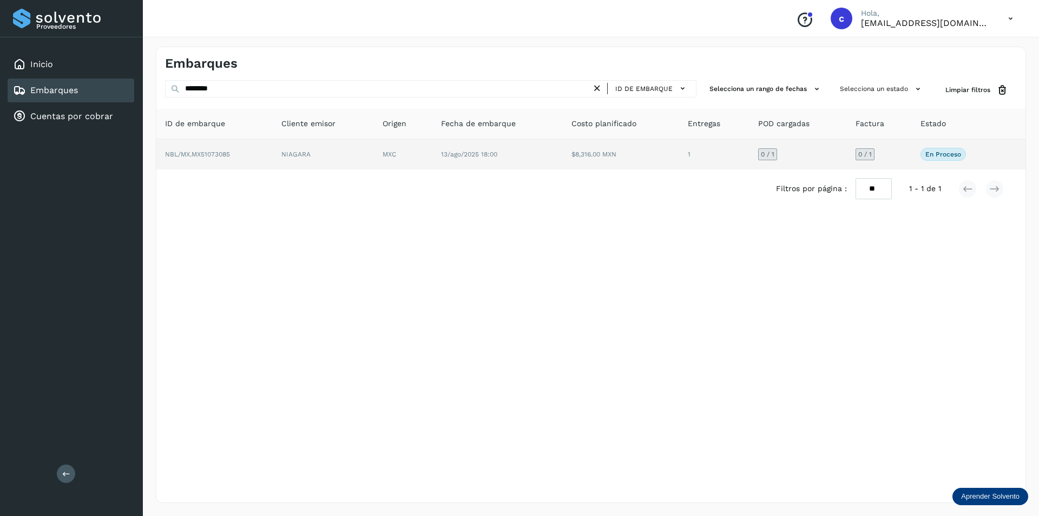
click at [563, 169] on td "13/ago/2025 18:00" at bounding box center [621, 154] width 116 height 30
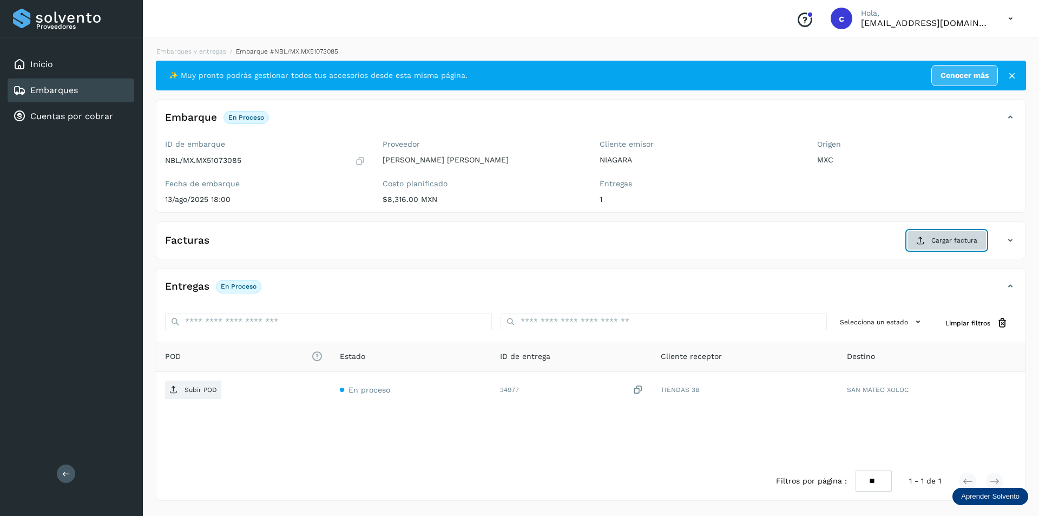
click at [919, 234] on button "Cargar factura" at bounding box center [947, 240] width 80 height 19
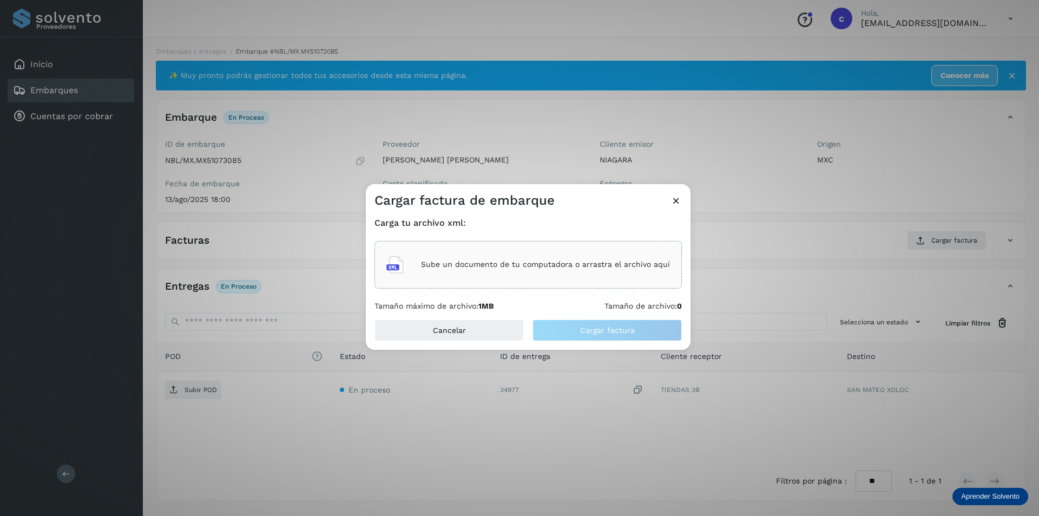
click at [506, 270] on div "Sube un documento de tu computadora o arrastra el archivo aquí" at bounding box center [528, 264] width 284 height 29
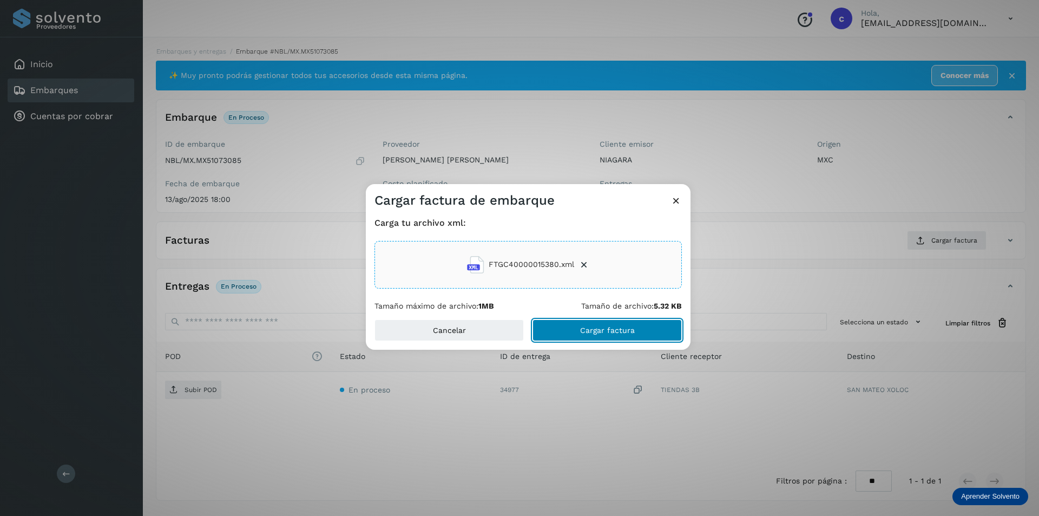
click at [566, 323] on button "Cargar factura" at bounding box center [607, 330] width 149 height 22
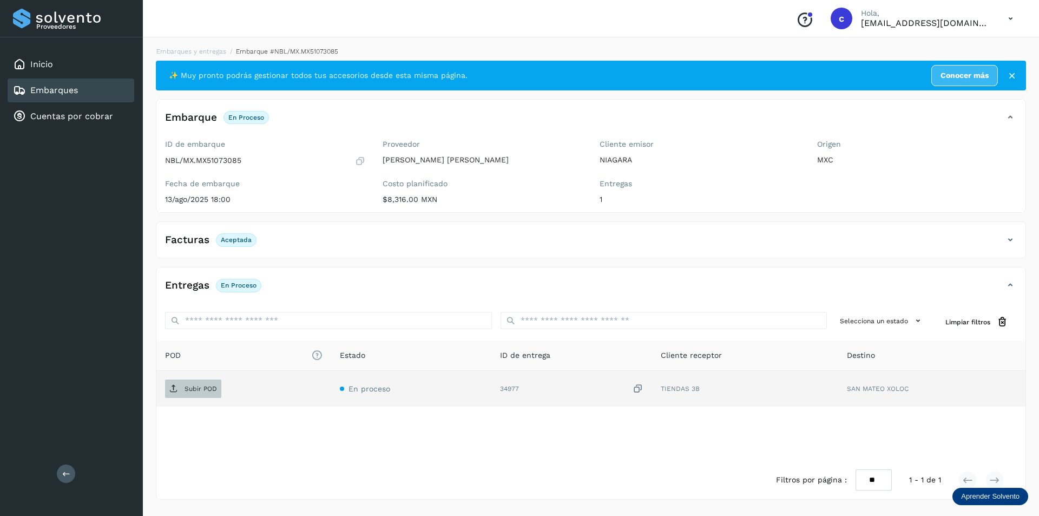
click at [206, 388] on p "Subir POD" at bounding box center [201, 389] width 32 height 8
click at [189, 387] on p "PDF" at bounding box center [191, 389] width 12 height 8
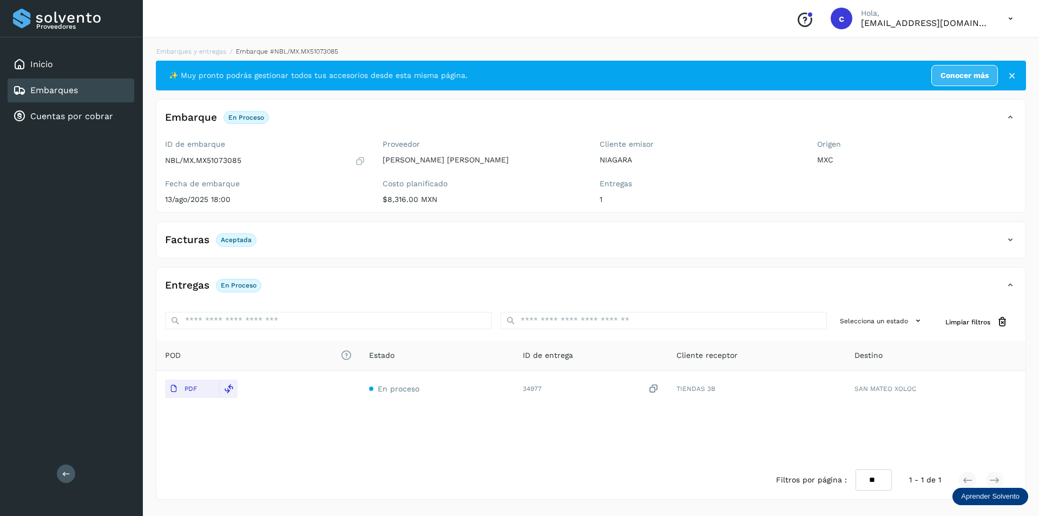
click at [91, 93] on div "Embarques" at bounding box center [71, 90] width 127 height 24
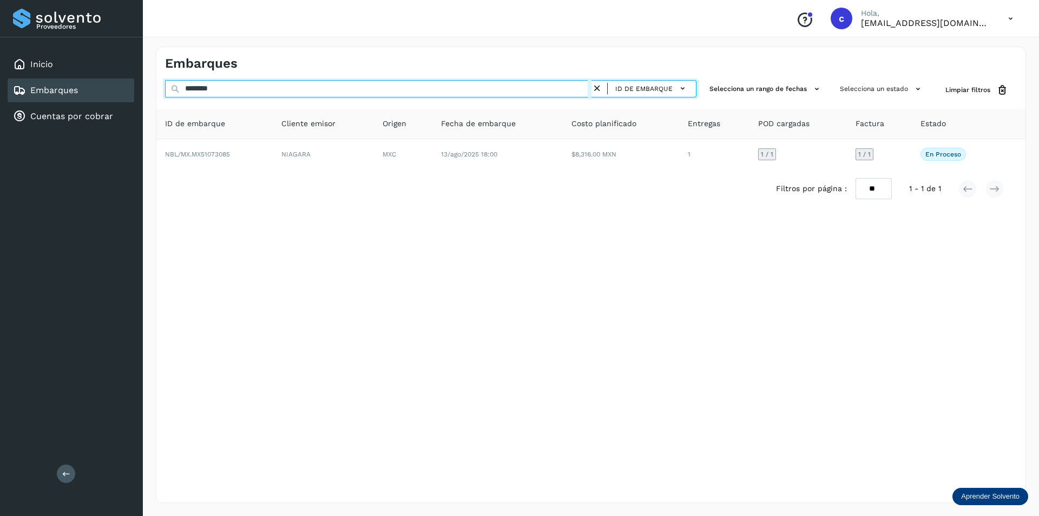
click at [258, 82] on input "********" at bounding box center [378, 88] width 427 height 17
type input "*"
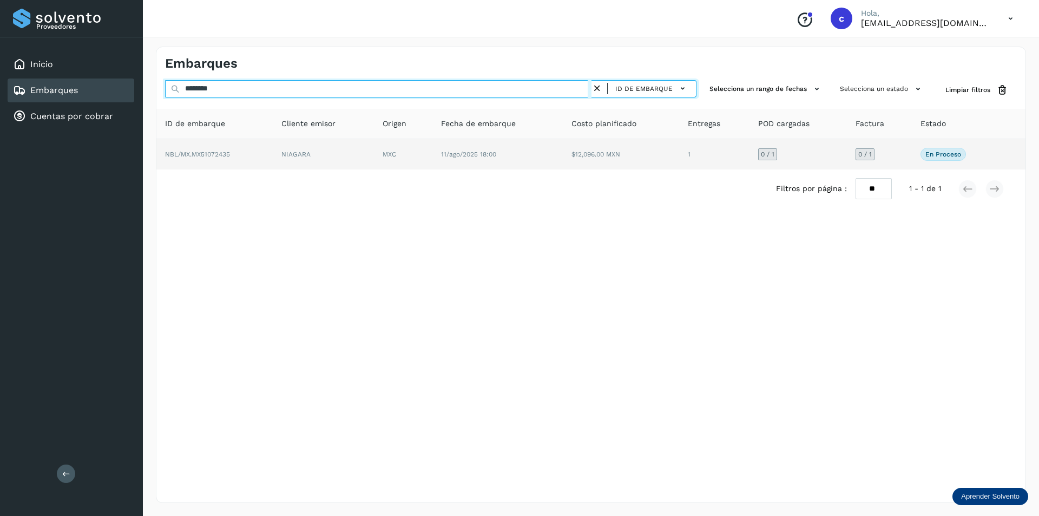
type input "********"
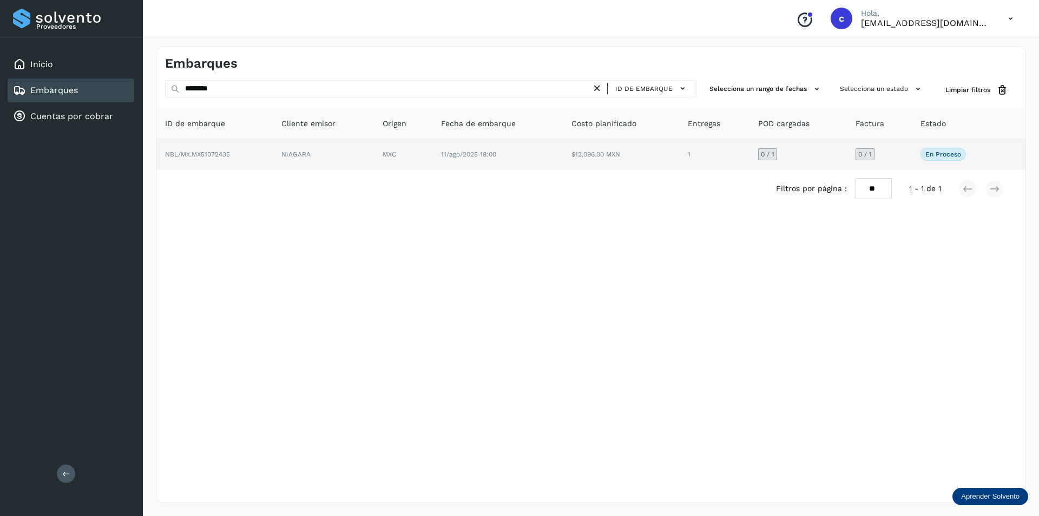
click at [273, 158] on td "NBL/MX.MX51072435" at bounding box center [323, 154] width 101 height 30
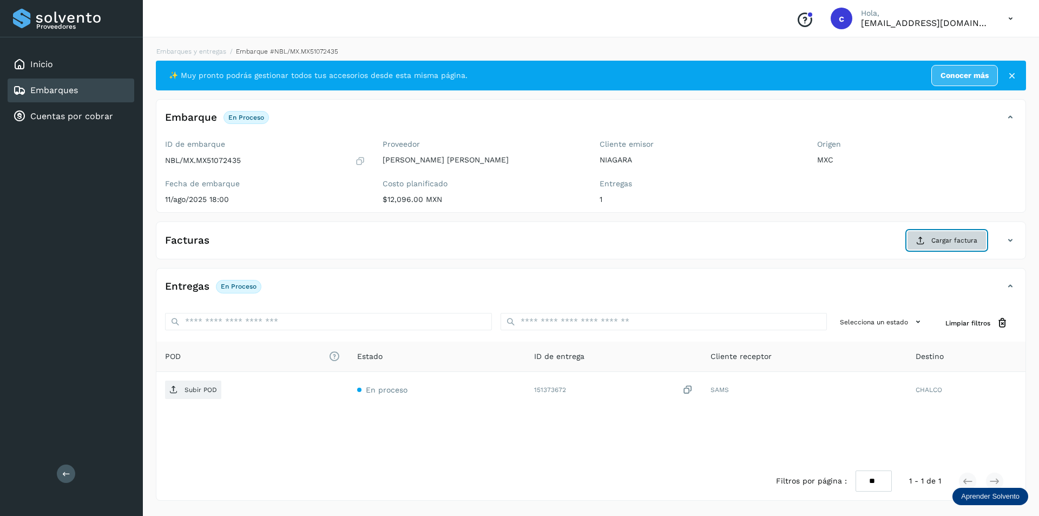
click at [953, 245] on span "Cargar factura" at bounding box center [955, 240] width 46 height 10
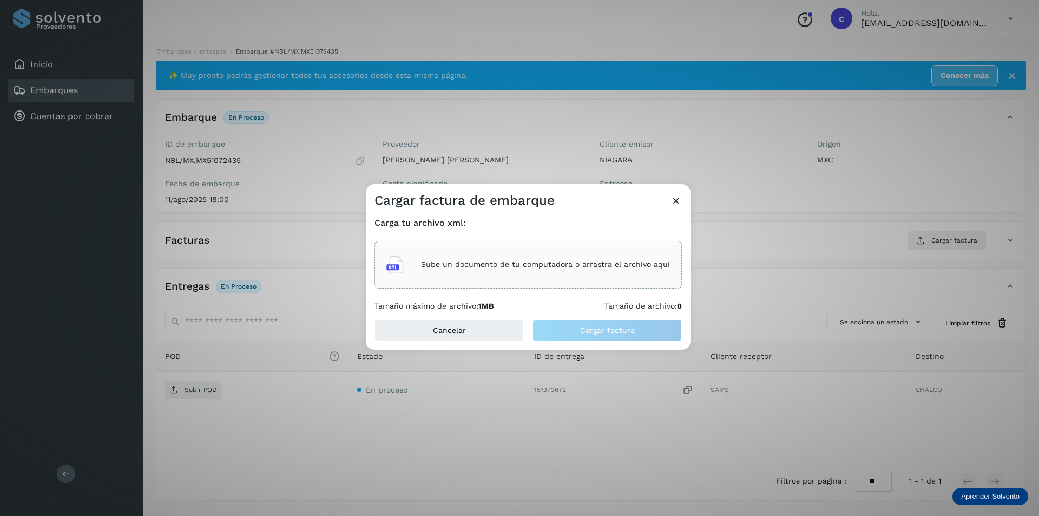
click at [487, 267] on p "Sube un documento de tu computadora o arrastra el archivo aquí" at bounding box center [545, 264] width 249 height 9
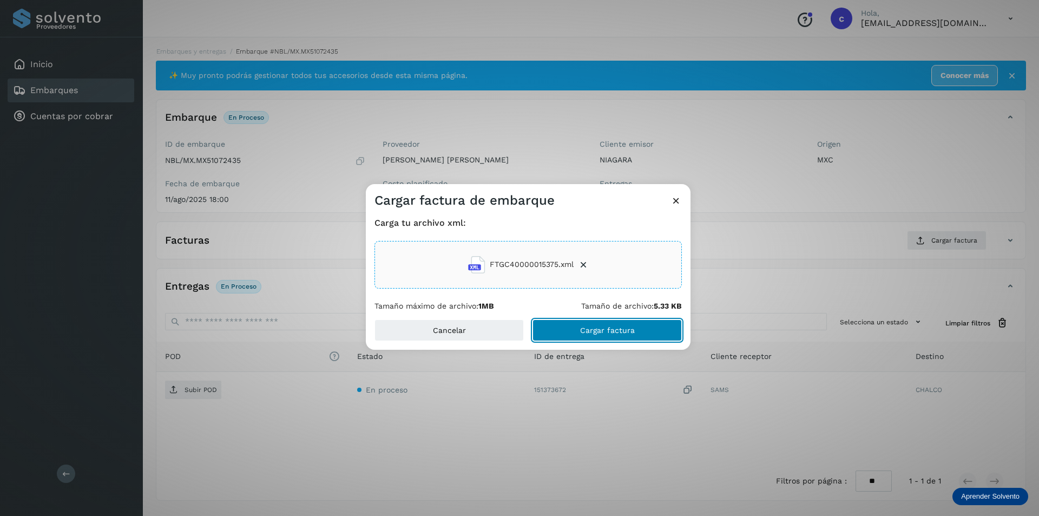
click at [584, 336] on button "Cargar factura" at bounding box center [607, 330] width 149 height 22
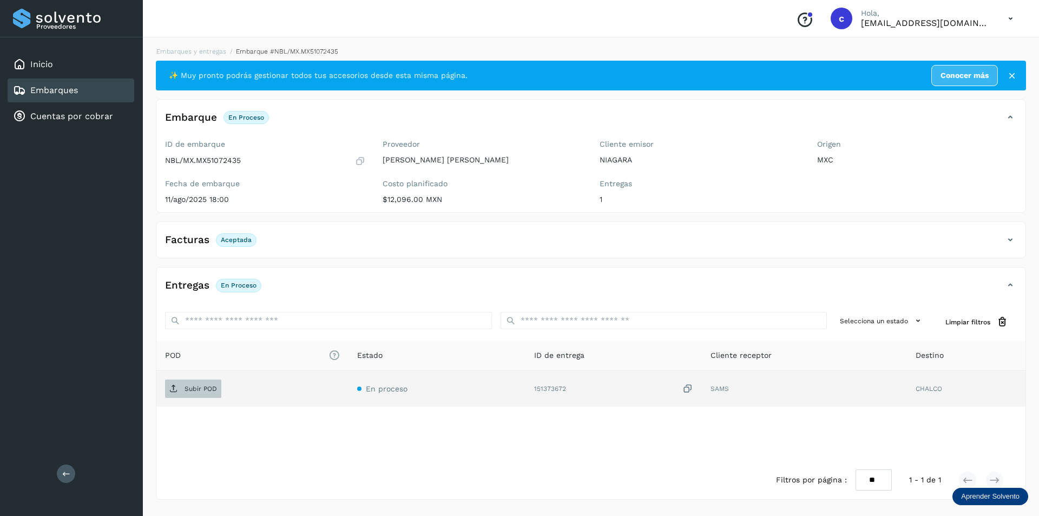
click at [167, 390] on span "Subir POD" at bounding box center [193, 388] width 56 height 17
click at [380, 379] on td "PDF" at bounding box center [464, 389] width 168 height 36
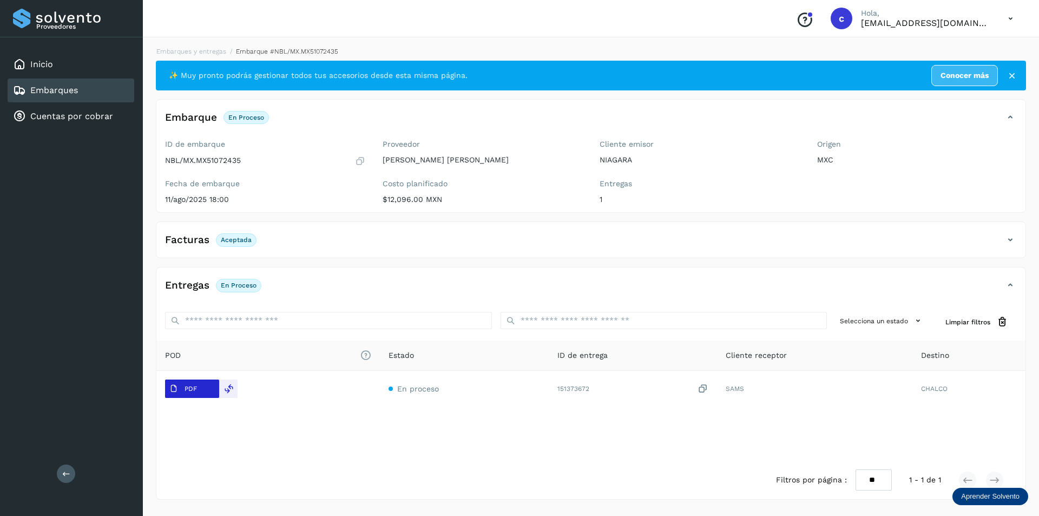
click at [175, 386] on icon at bounding box center [173, 388] width 9 height 9
click at [96, 88] on div "Embarques" at bounding box center [71, 90] width 127 height 24
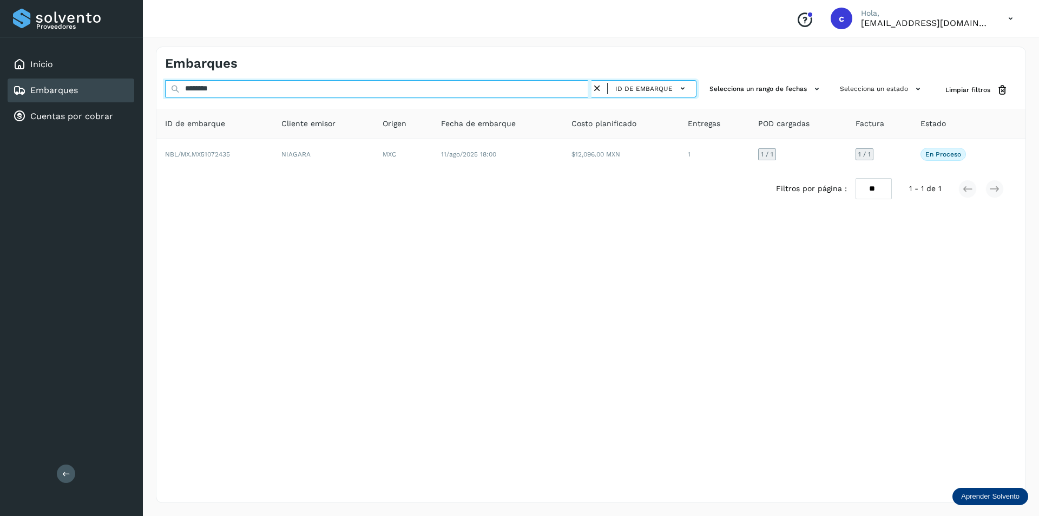
click at [301, 93] on input "********" at bounding box center [378, 88] width 427 height 17
type input "*"
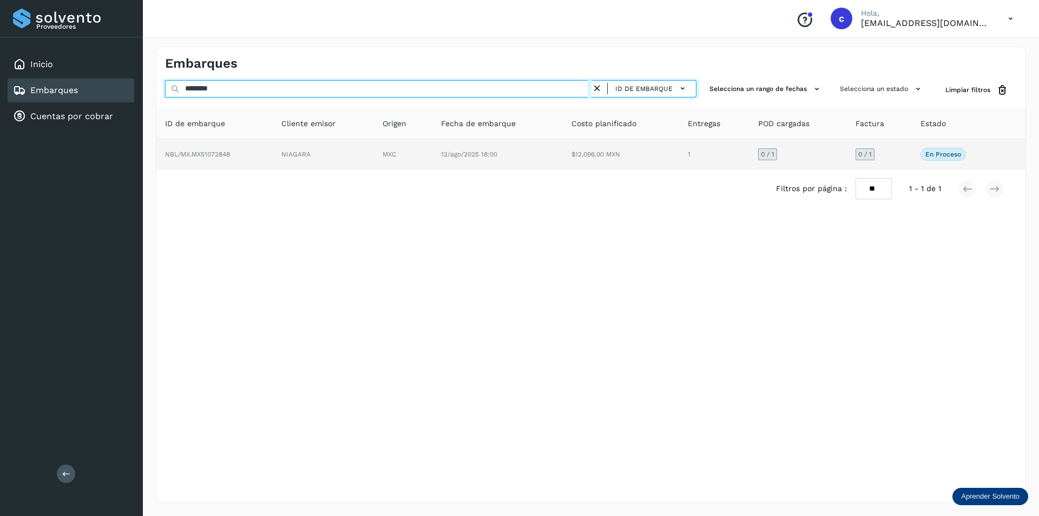
type input "********"
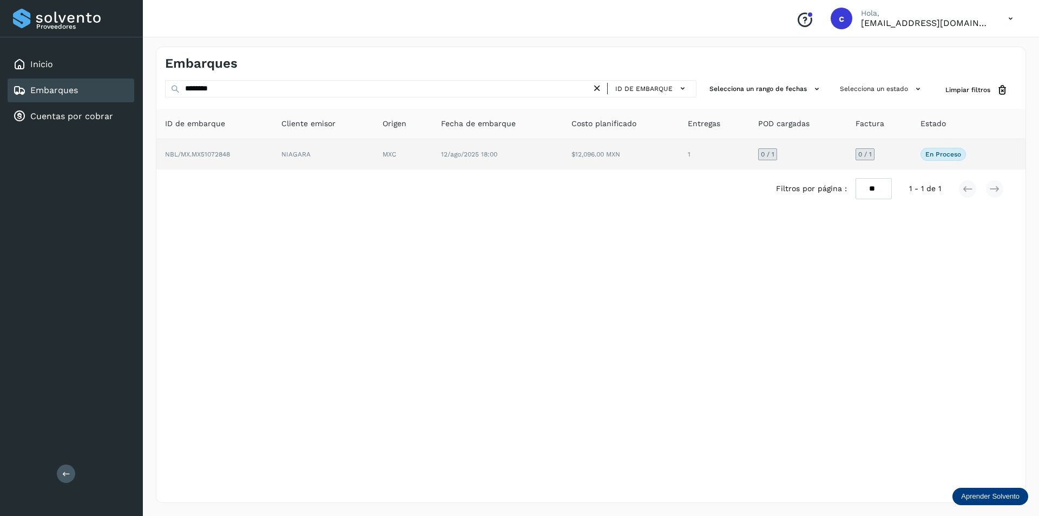
click at [374, 155] on td "NIAGARA" at bounding box center [403, 154] width 58 height 30
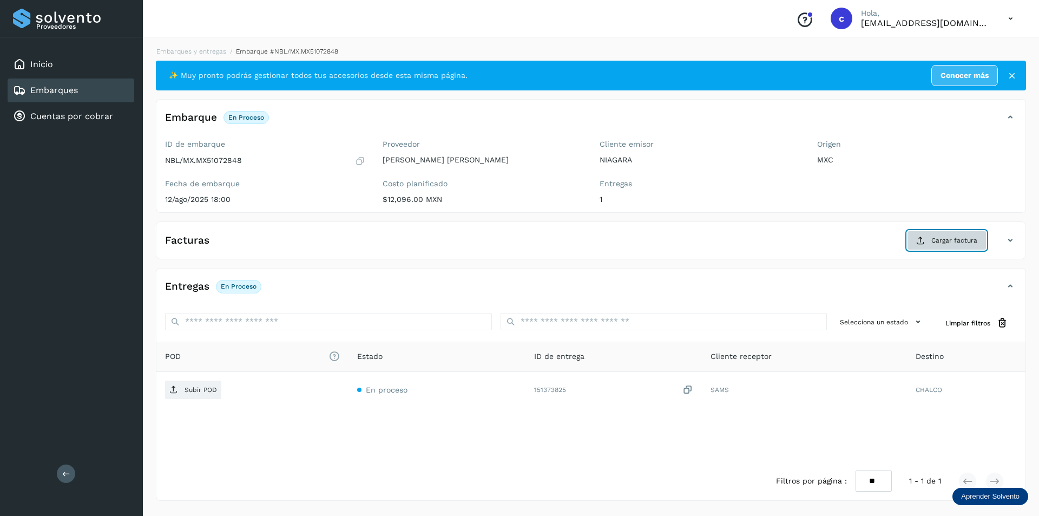
click at [935, 236] on span "Cargar factura" at bounding box center [955, 240] width 46 height 10
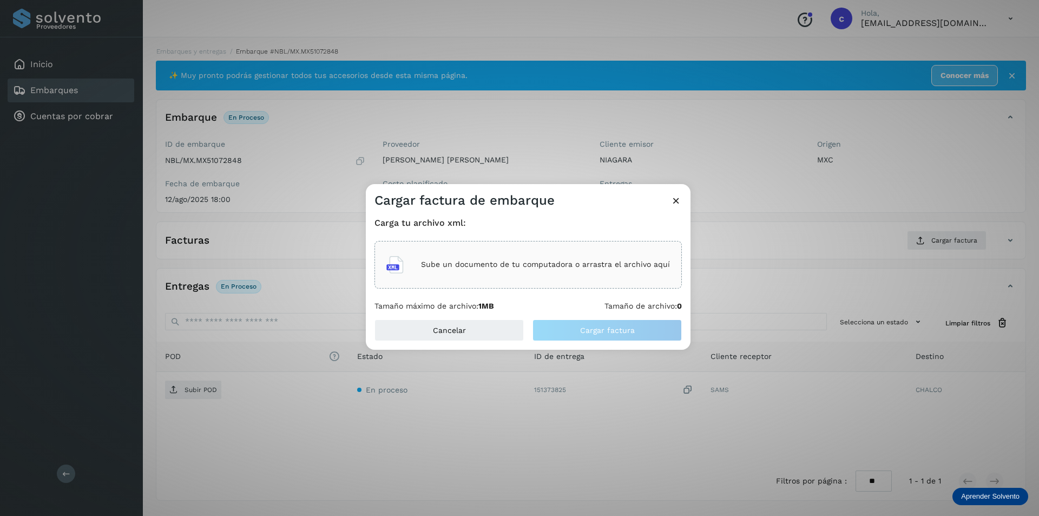
click at [556, 273] on div "Sube un documento de tu computadora o arrastra el archivo aquí" at bounding box center [528, 264] width 284 height 29
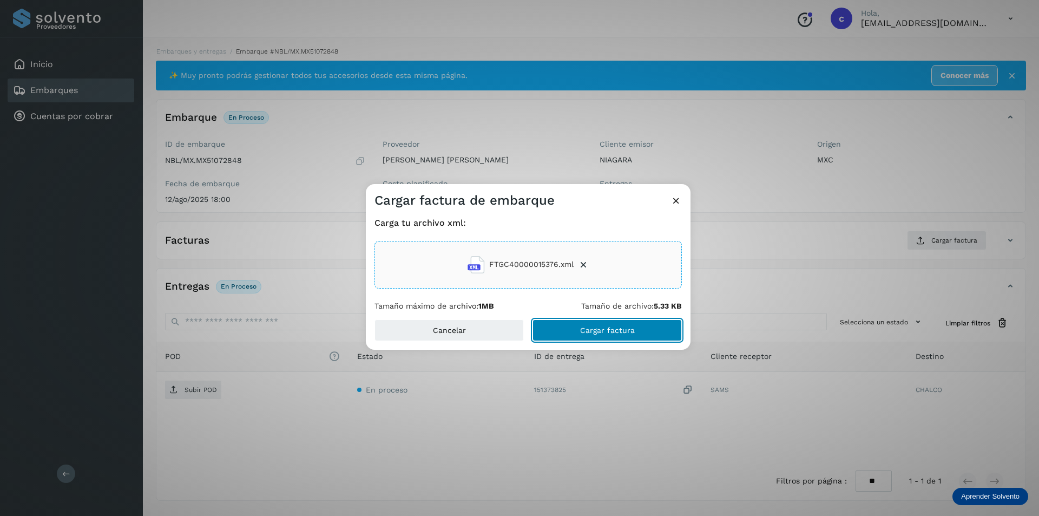
click at [653, 333] on button "Cargar factura" at bounding box center [607, 330] width 149 height 22
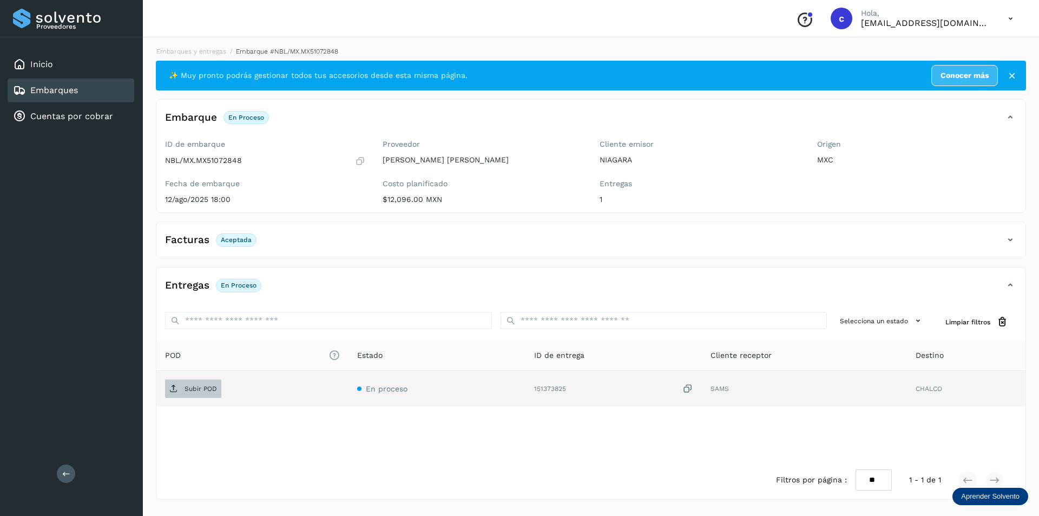
click at [182, 387] on span "Subir POD" at bounding box center [193, 388] width 56 height 17
click at [187, 391] on p "PDF" at bounding box center [191, 389] width 12 height 8
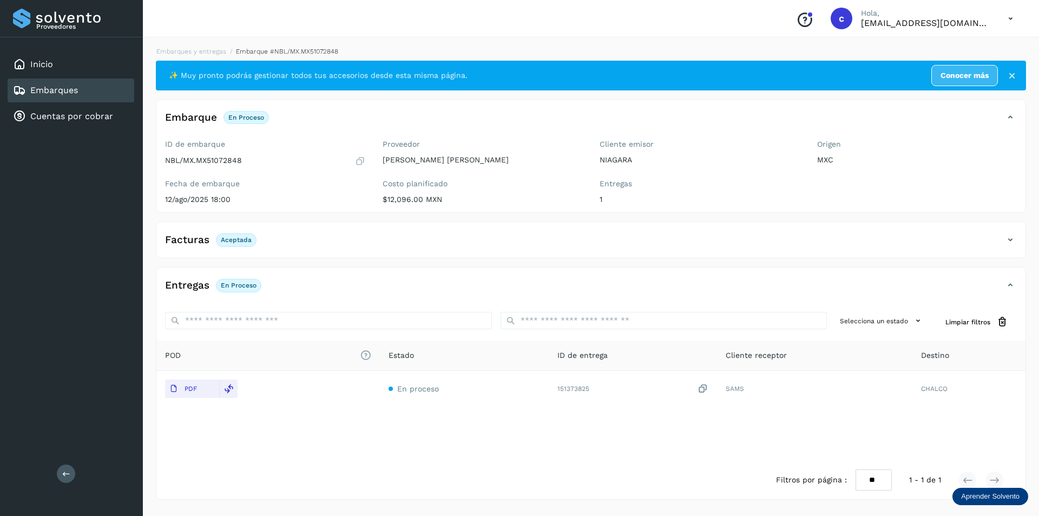
click at [78, 82] on div "Embarques" at bounding box center [71, 90] width 127 height 24
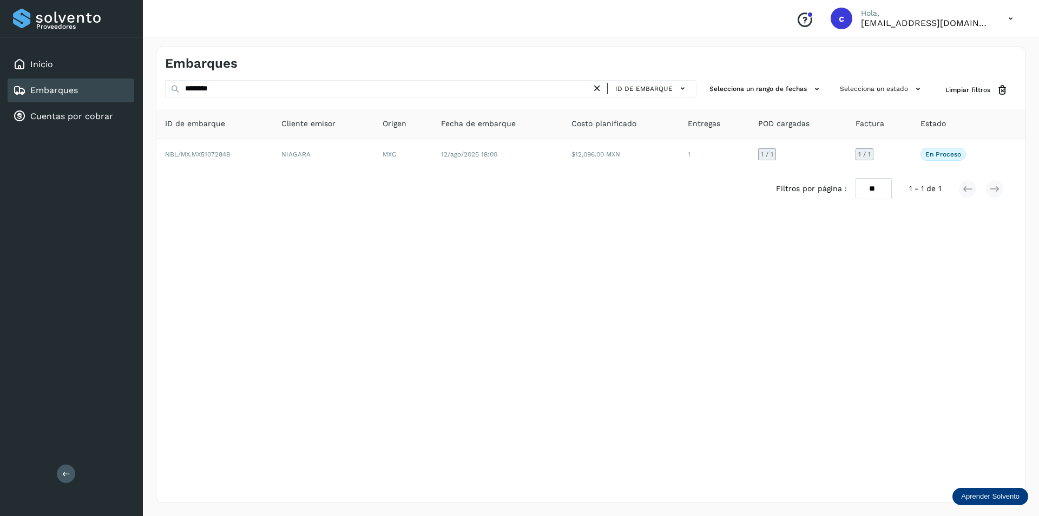
click at [602, 90] on icon at bounding box center [597, 88] width 11 height 11
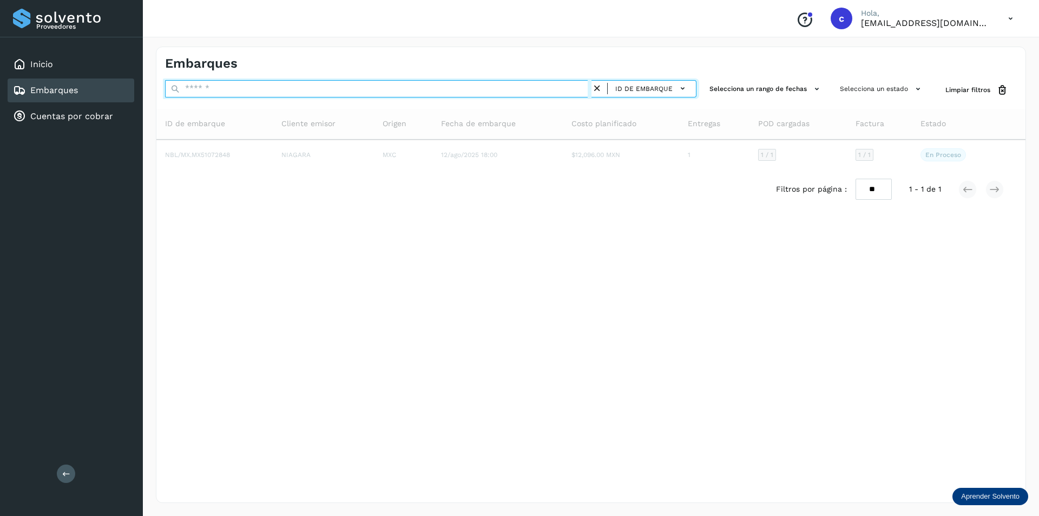
click at [518, 91] on input "text" at bounding box center [378, 88] width 427 height 17
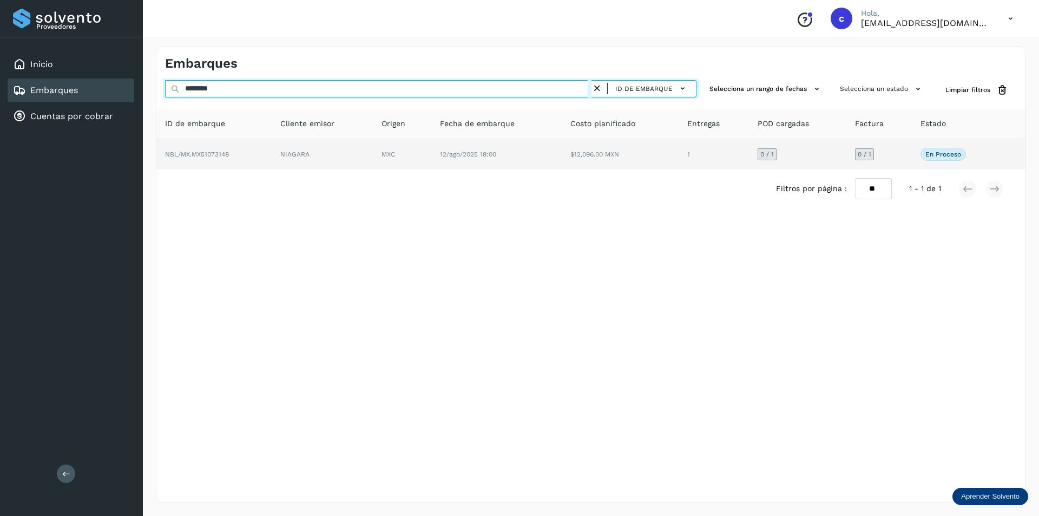
type input "********"
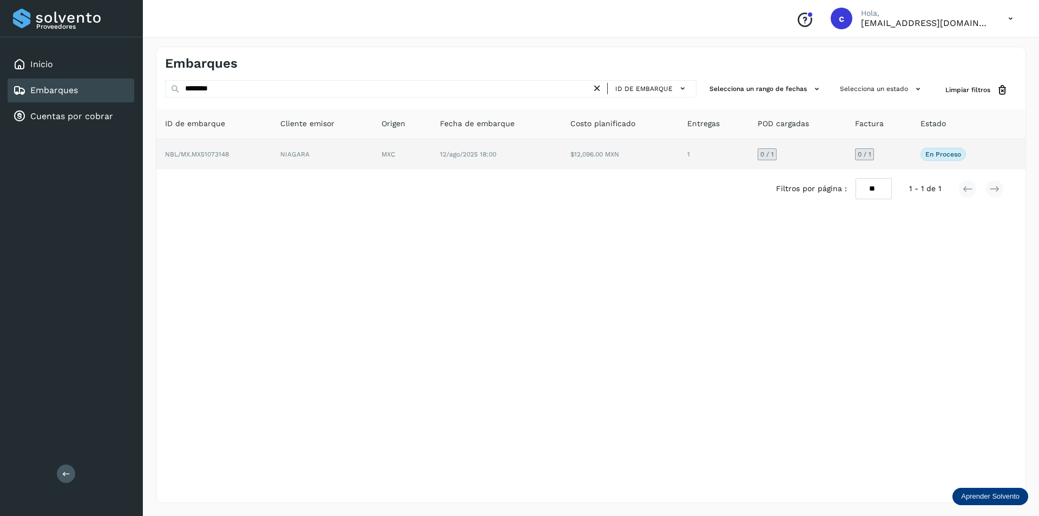
click at [373, 161] on td "NIAGARA" at bounding box center [402, 154] width 58 height 30
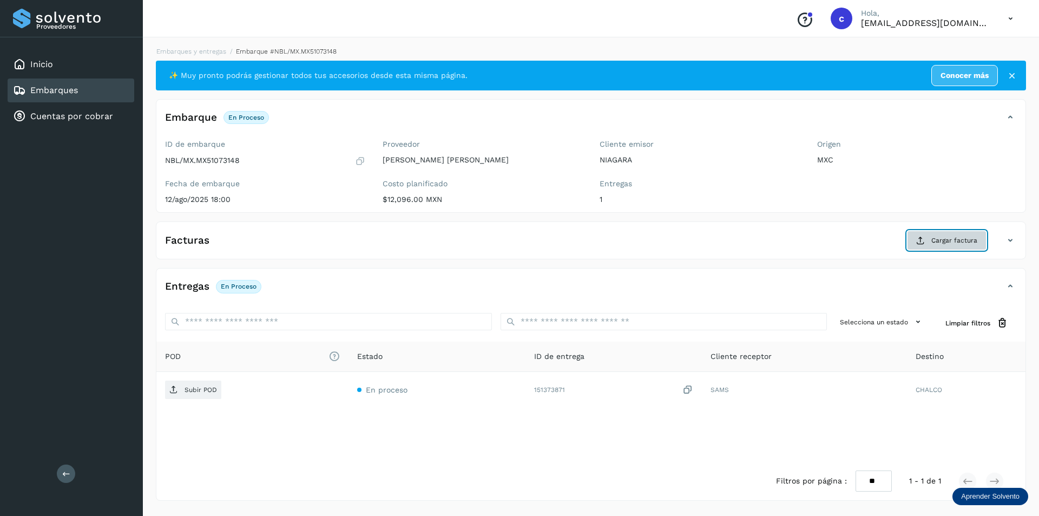
click at [954, 240] on span "Cargar factura" at bounding box center [955, 240] width 46 height 10
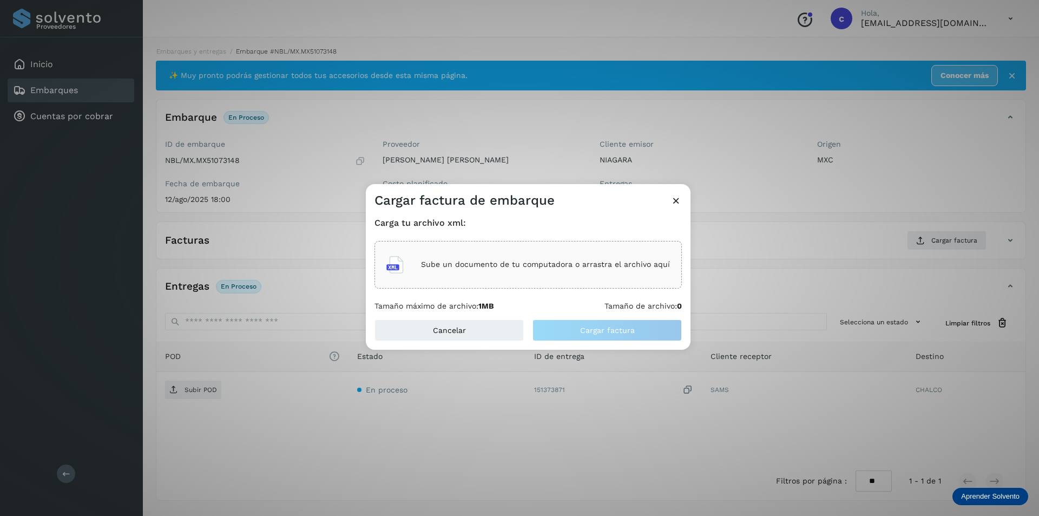
click at [582, 272] on div "Sube un documento de tu computadora o arrastra el archivo aquí" at bounding box center [528, 264] width 284 height 29
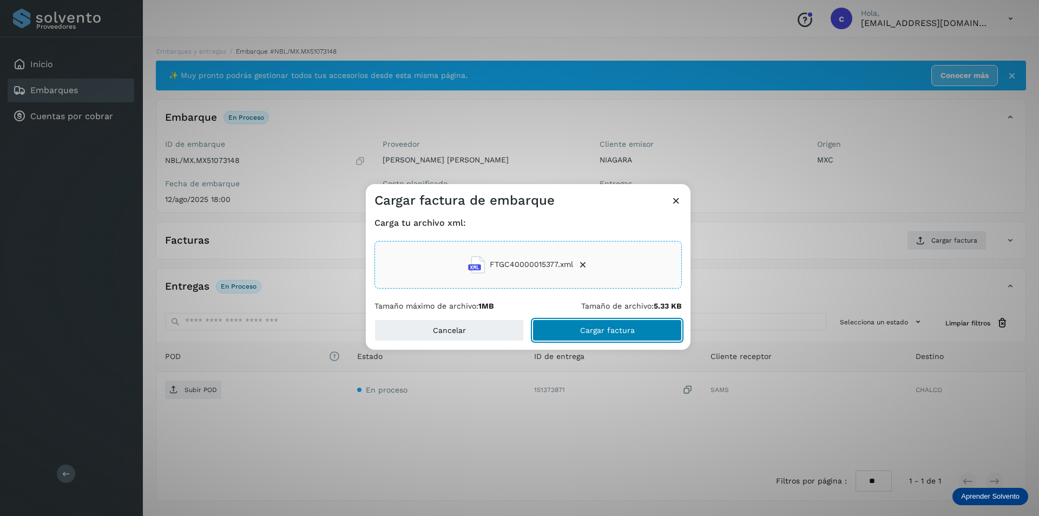
click at [588, 335] on button "Cargar factura" at bounding box center [607, 330] width 149 height 22
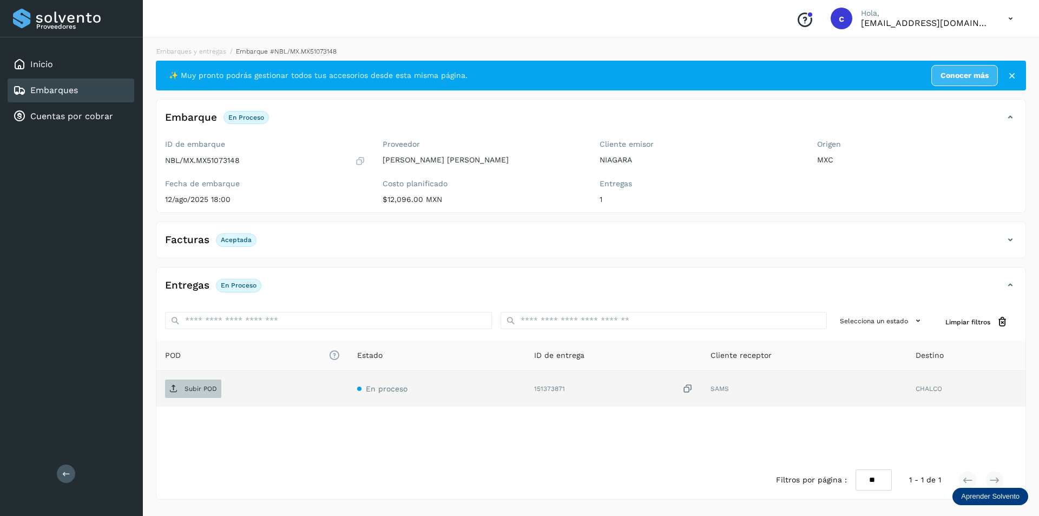
click at [192, 386] on p "Subir POD" at bounding box center [201, 389] width 32 height 8
click at [196, 388] on p "PDF" at bounding box center [191, 389] width 12 height 8
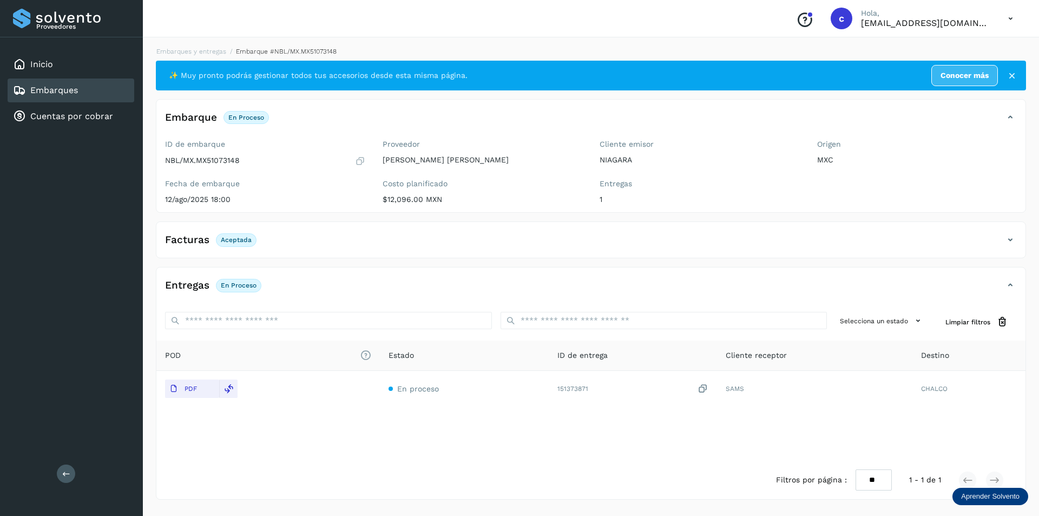
click at [86, 88] on div "Embarques" at bounding box center [71, 90] width 127 height 24
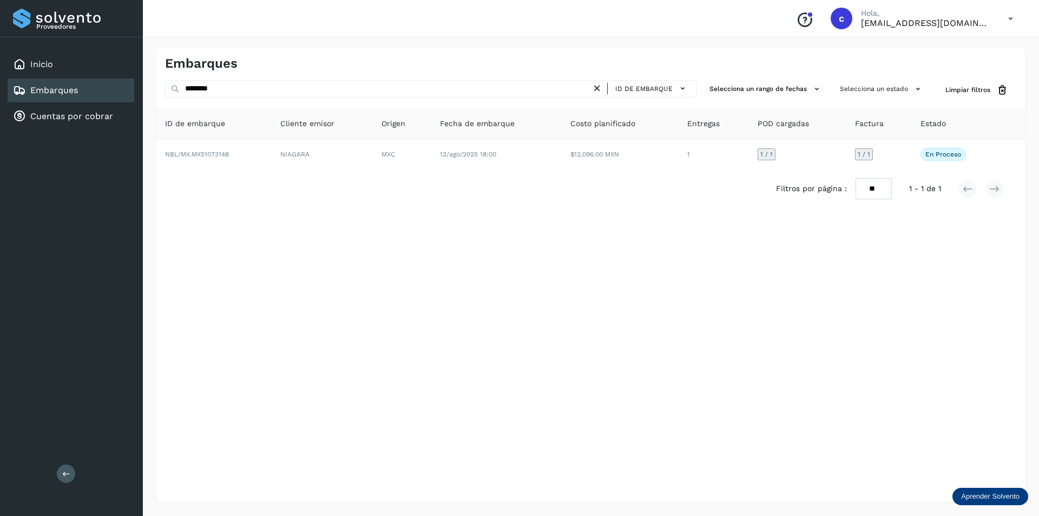
click at [594, 88] on icon at bounding box center [597, 88] width 11 height 11
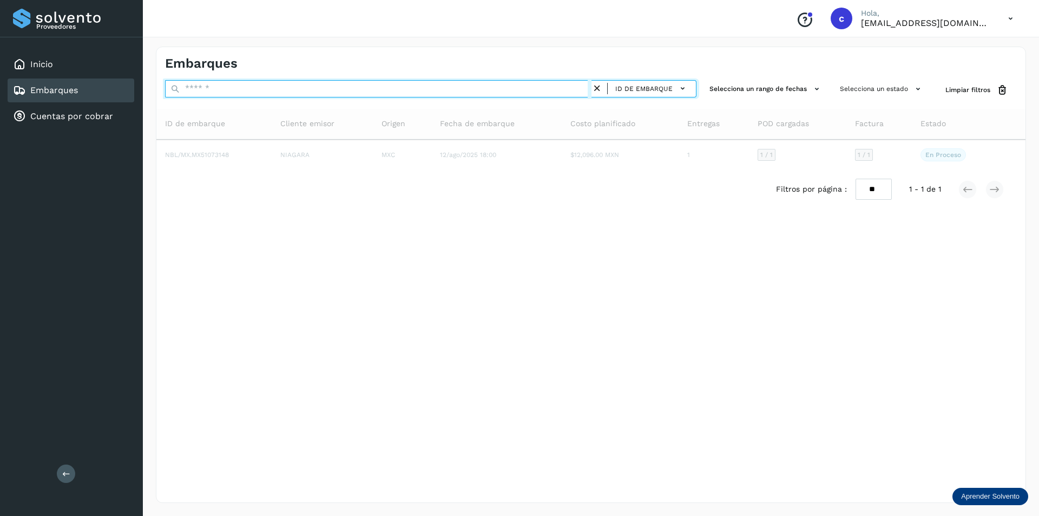
click at [460, 91] on input "text" at bounding box center [378, 88] width 427 height 17
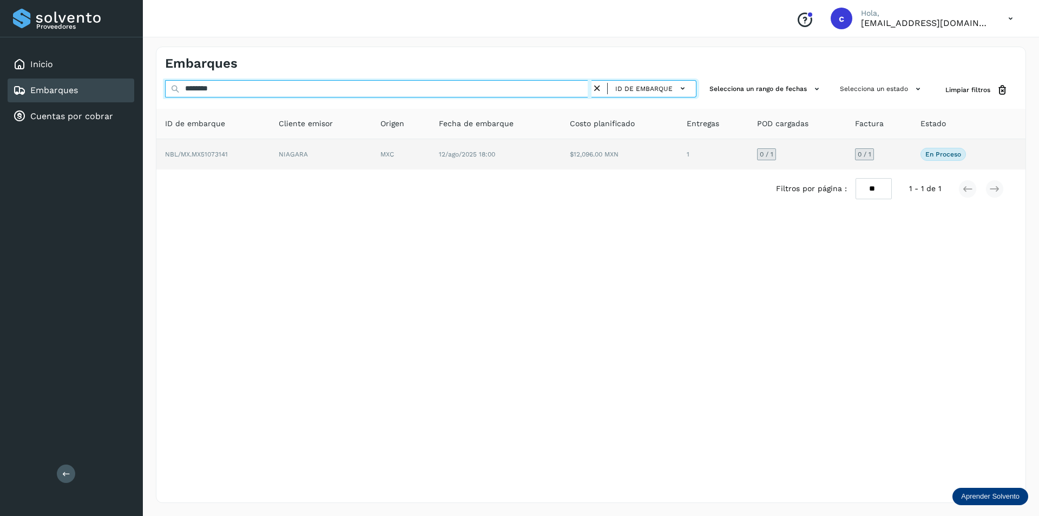
type input "********"
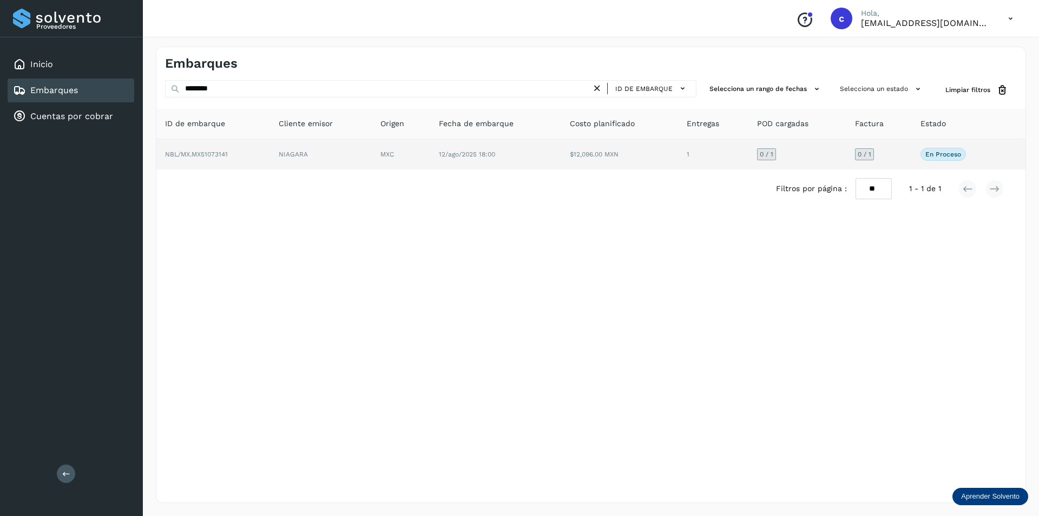
click at [430, 146] on td "MXC" at bounding box center [495, 154] width 131 height 30
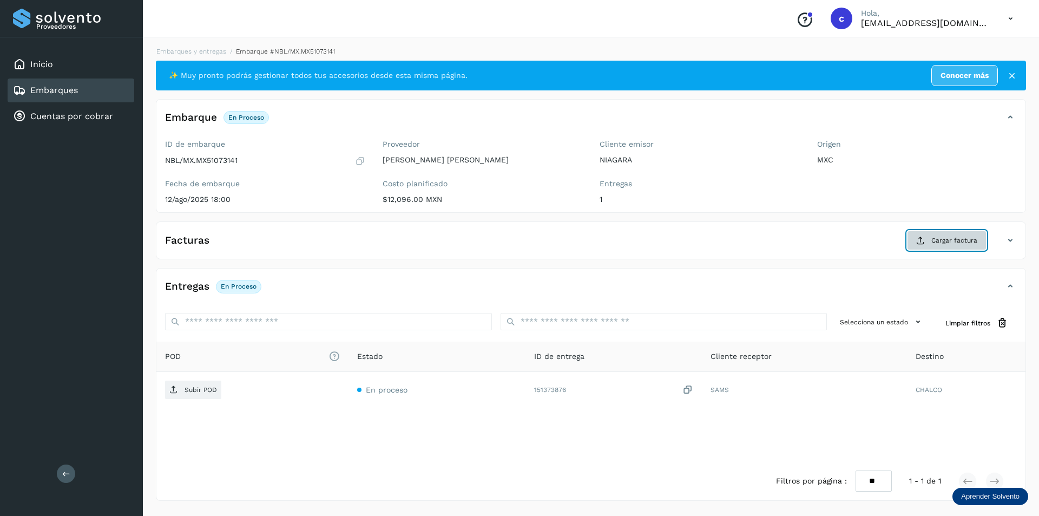
click at [956, 239] on span "Cargar factura" at bounding box center [955, 240] width 46 height 10
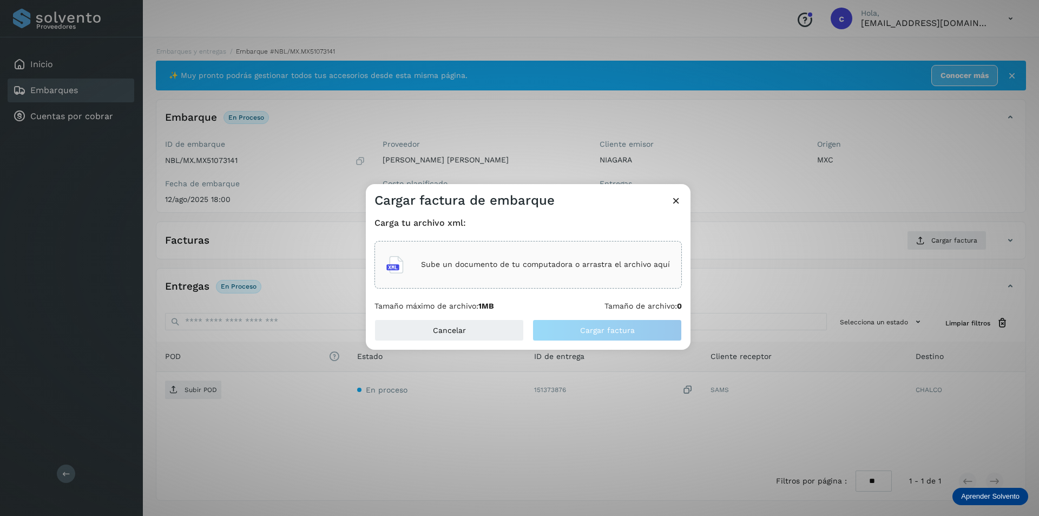
click at [539, 269] on p "Sube un documento de tu computadora o arrastra el archivo aquí" at bounding box center [545, 264] width 249 height 9
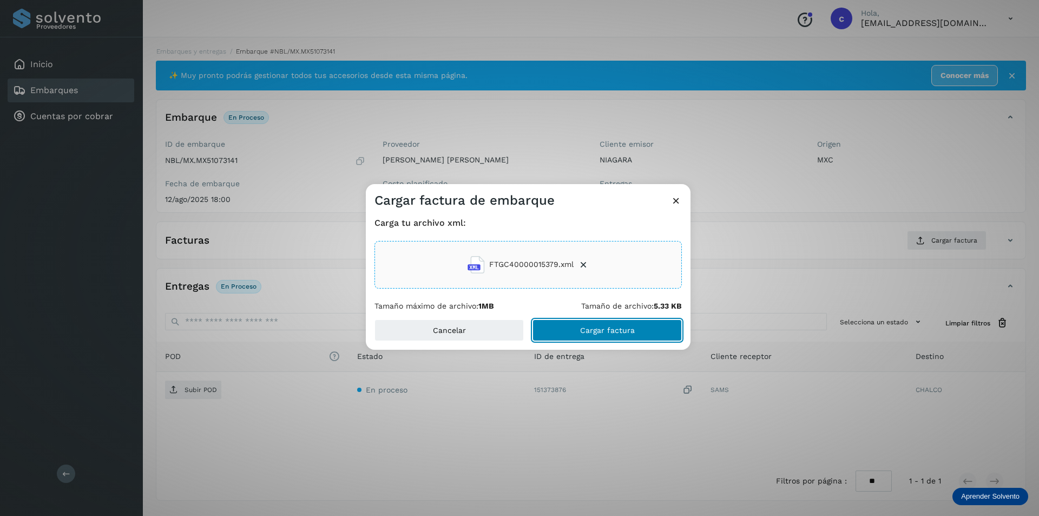
click at [611, 331] on span "Cargar factura" at bounding box center [607, 330] width 55 height 8
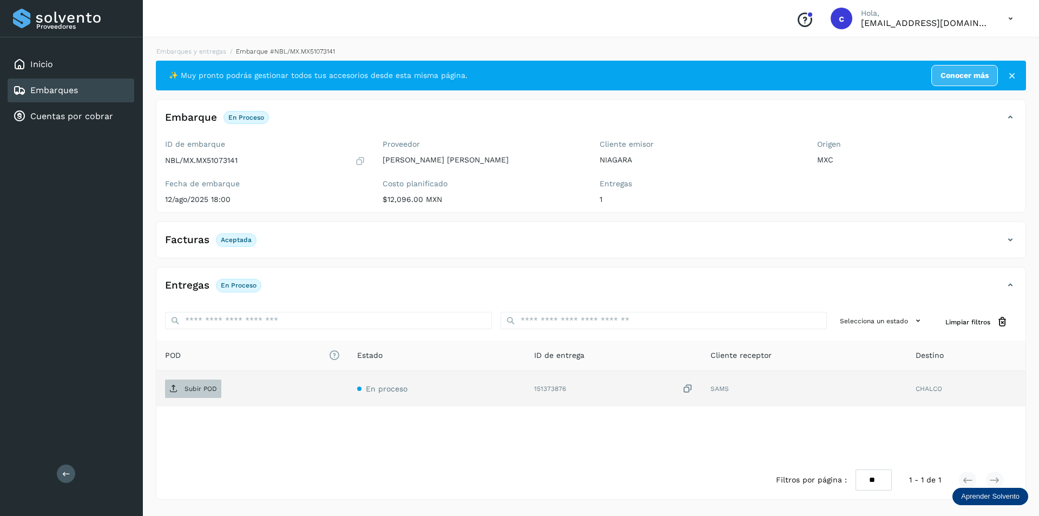
click at [192, 390] on p "Subir POD" at bounding box center [201, 389] width 32 height 8
click at [172, 388] on icon at bounding box center [173, 388] width 9 height 9
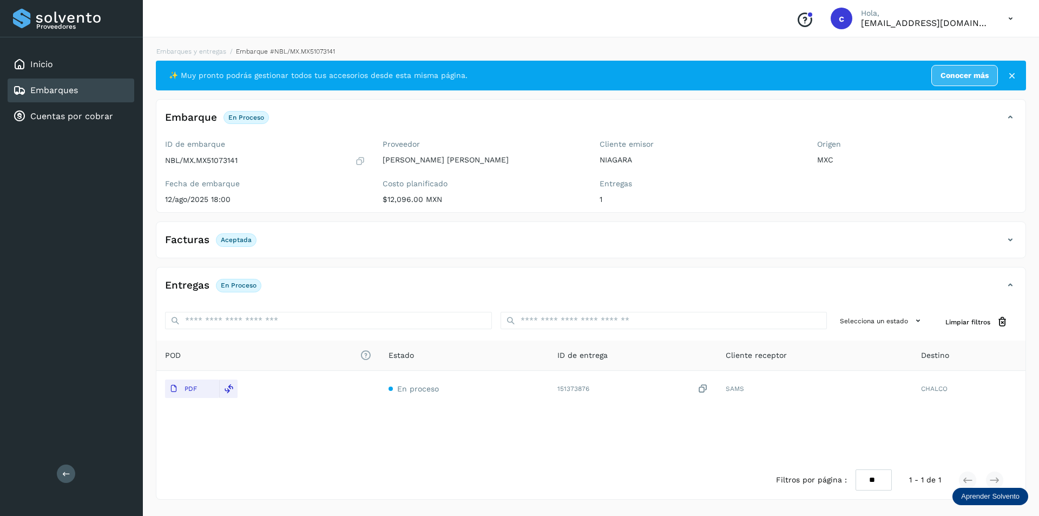
click at [121, 95] on div "Embarques" at bounding box center [71, 90] width 127 height 24
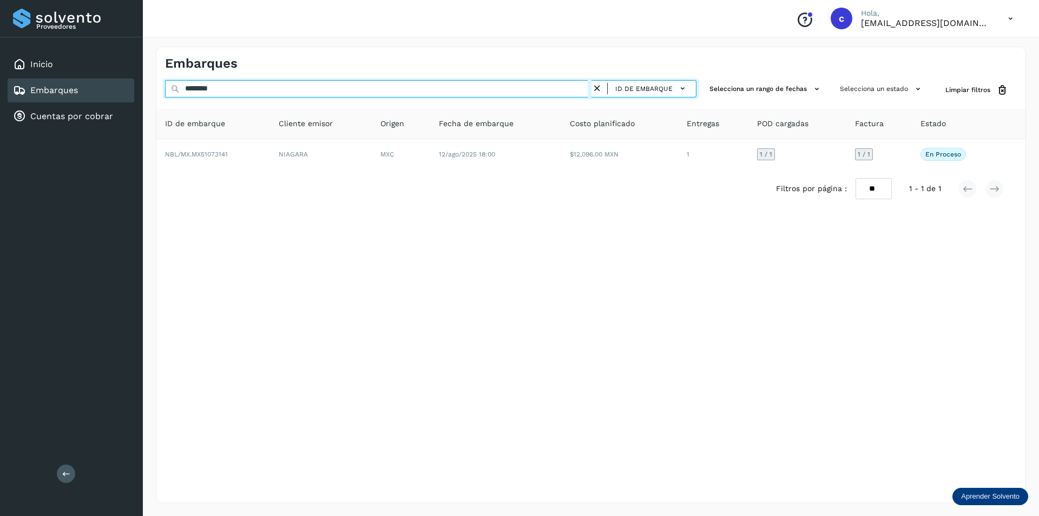
click at [245, 90] on input "********" at bounding box center [378, 88] width 427 height 17
type input "*"
type input "********"
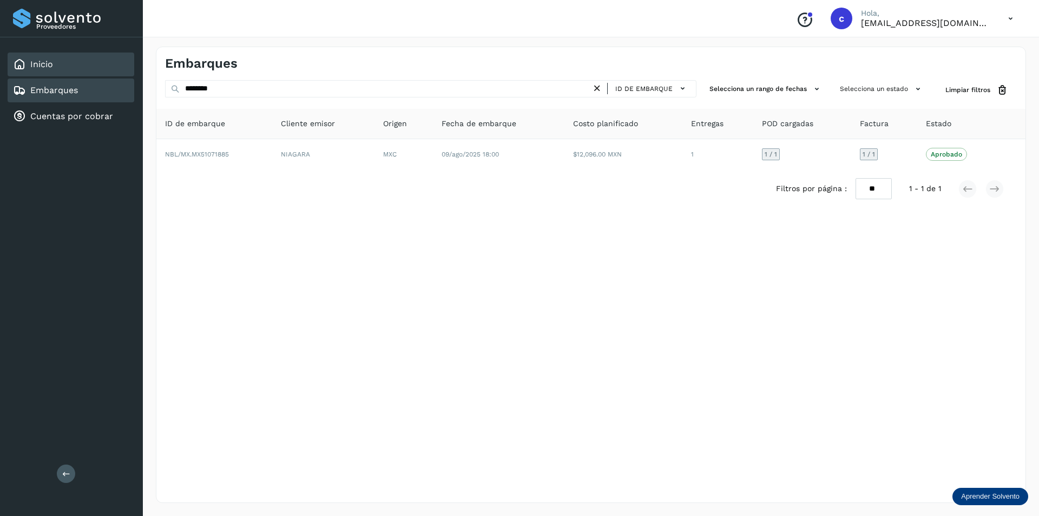
click at [49, 74] on div "Inicio" at bounding box center [71, 65] width 127 height 24
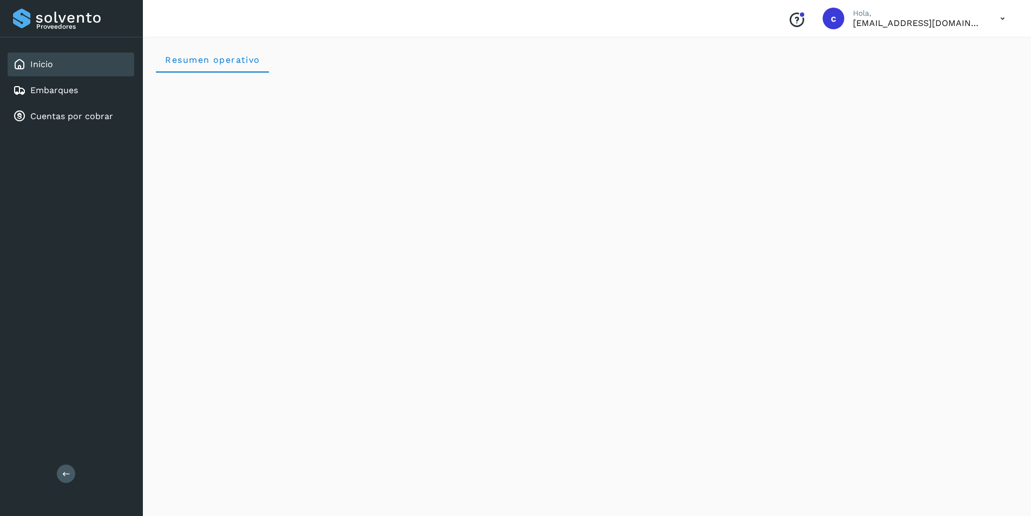
click at [70, 64] on div "Inicio" at bounding box center [71, 65] width 127 height 24
click at [82, 89] on div "Embarques" at bounding box center [71, 90] width 127 height 24
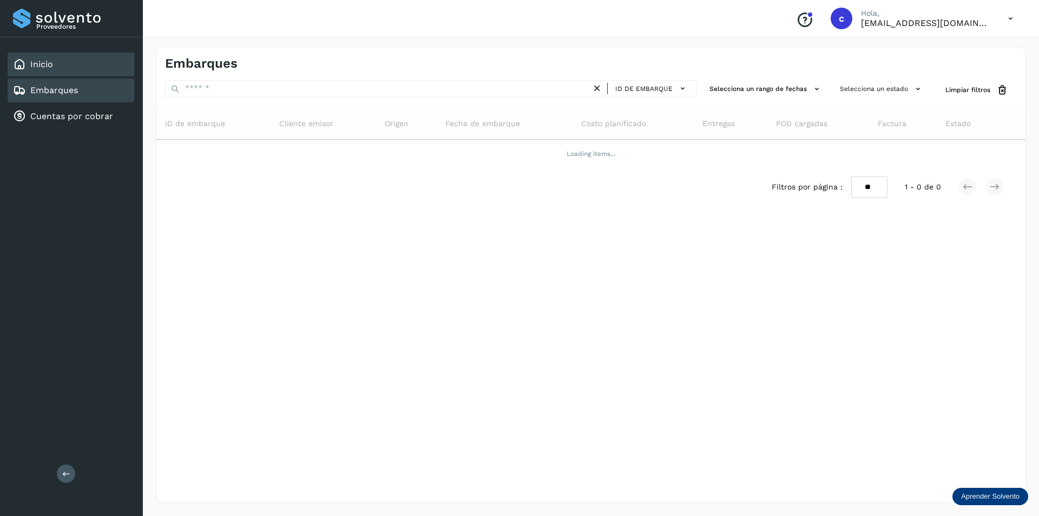
click at [102, 69] on div "Inicio" at bounding box center [71, 65] width 127 height 24
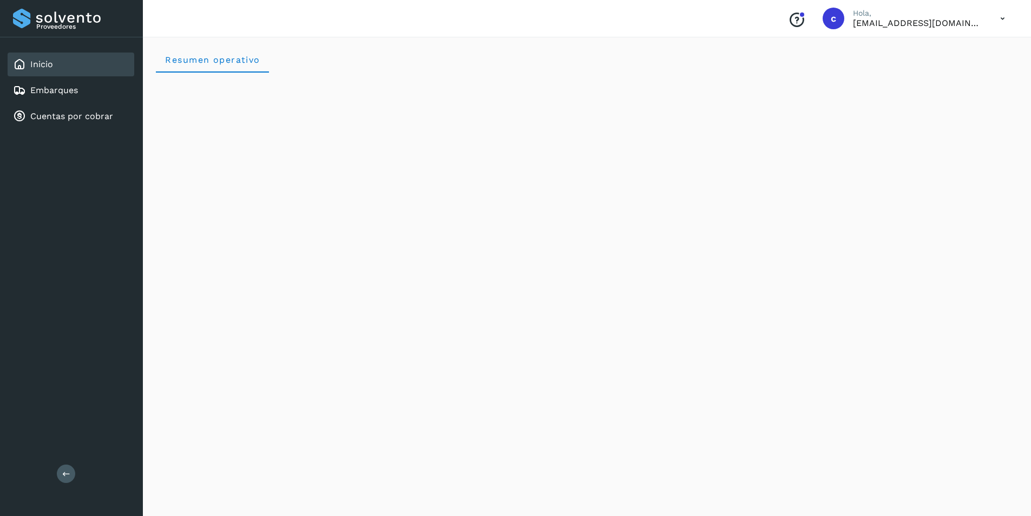
click at [1006, 21] on icon at bounding box center [1003, 19] width 22 height 22
click at [976, 34] on div "Cerrar sesión" at bounding box center [948, 49] width 129 height 38
click at [1000, 17] on icon at bounding box center [1003, 19] width 22 height 22
click at [942, 56] on div "Cerrar sesión" at bounding box center [948, 48] width 129 height 21
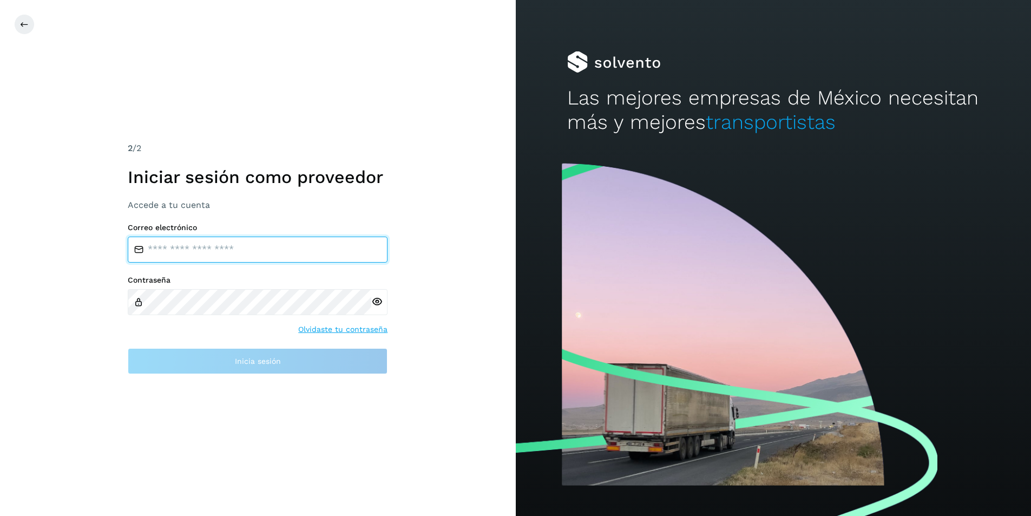
type input "**********"
